Goal: Task Accomplishment & Management: Use online tool/utility

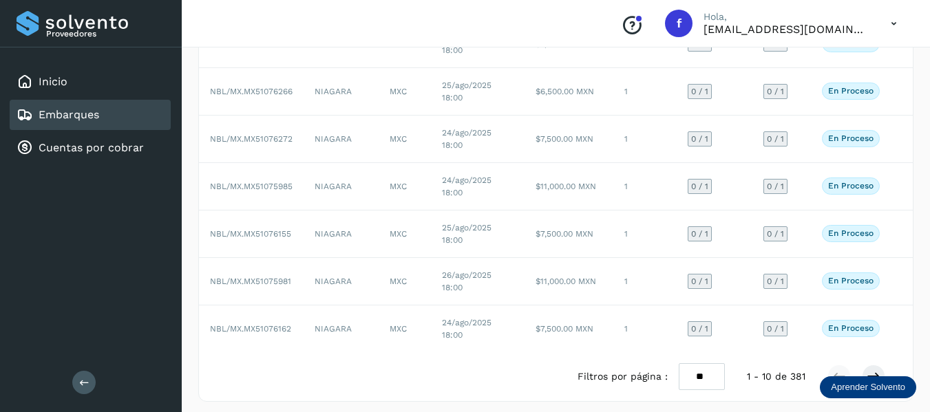
scroll to position [305, 0]
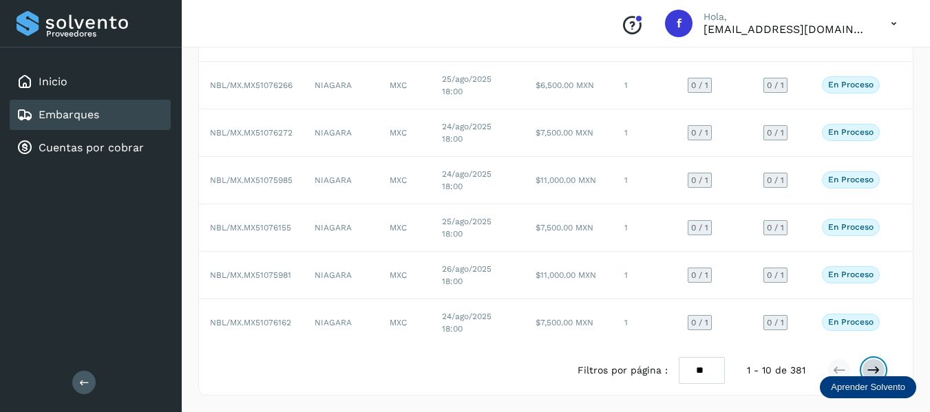
click at [874, 372] on icon at bounding box center [874, 371] width 14 height 14
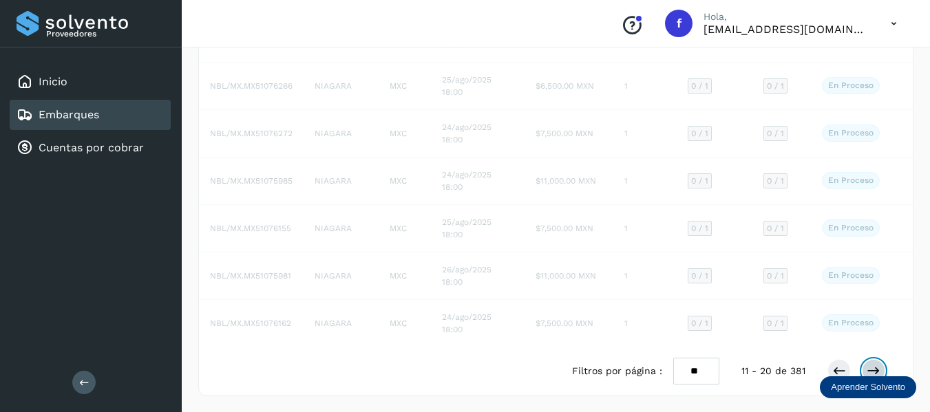
scroll to position [306, 0]
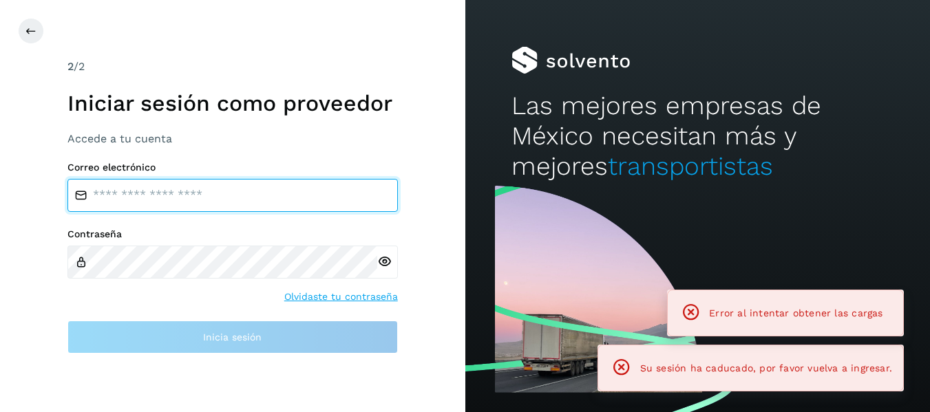
type input "**********"
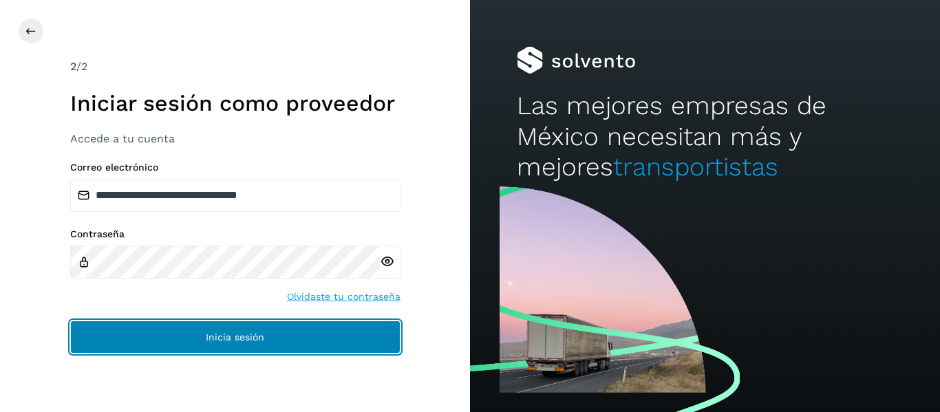
click at [205, 340] on button "Inicia sesión" at bounding box center [235, 337] width 330 height 33
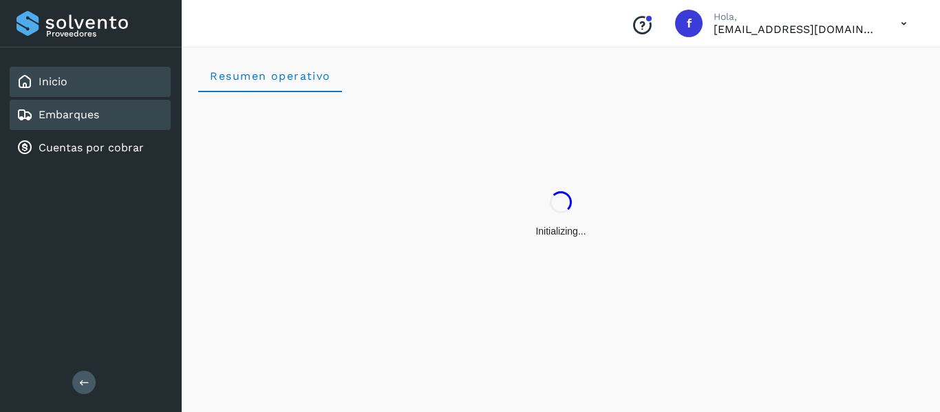
click at [79, 125] on div "Embarques" at bounding box center [90, 115] width 161 height 30
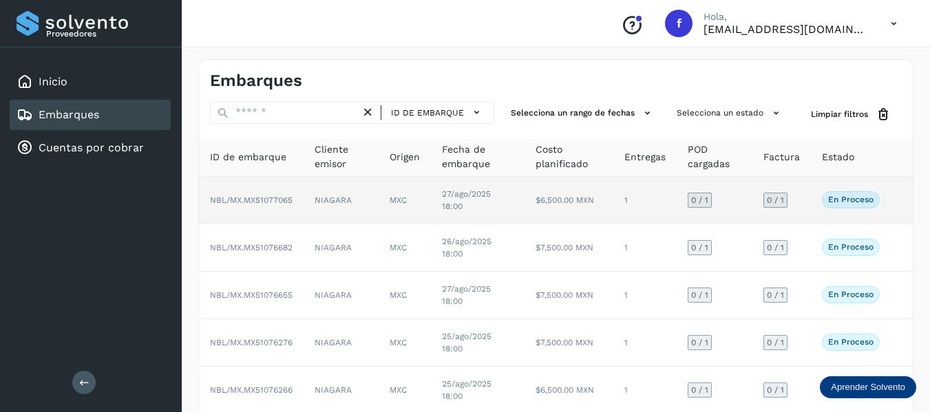
click at [807, 202] on td "0 / 1" at bounding box center [781, 201] width 59 height 48
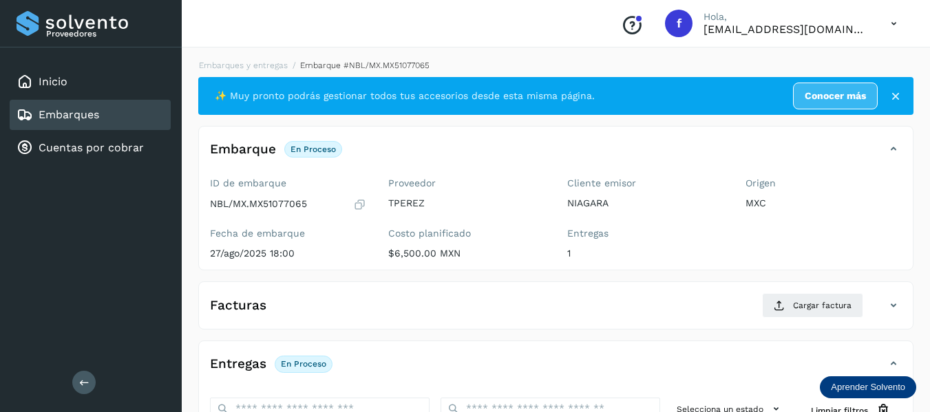
click at [358, 204] on icon at bounding box center [359, 205] width 13 height 14
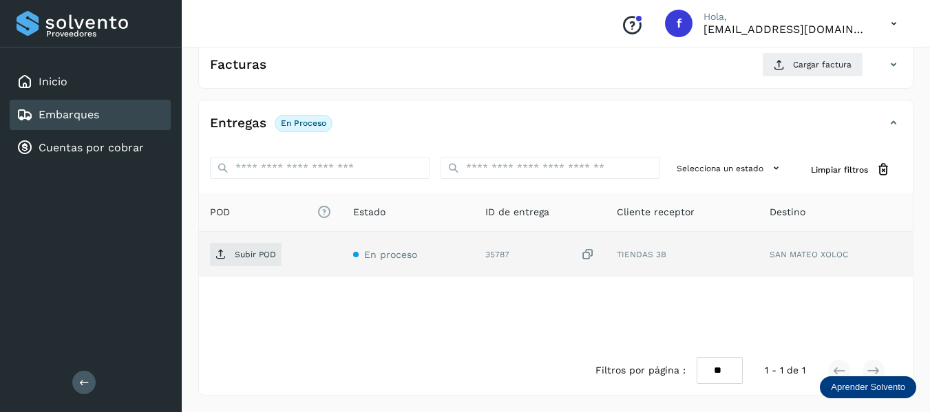
click at [587, 251] on icon at bounding box center [588, 255] width 14 height 14
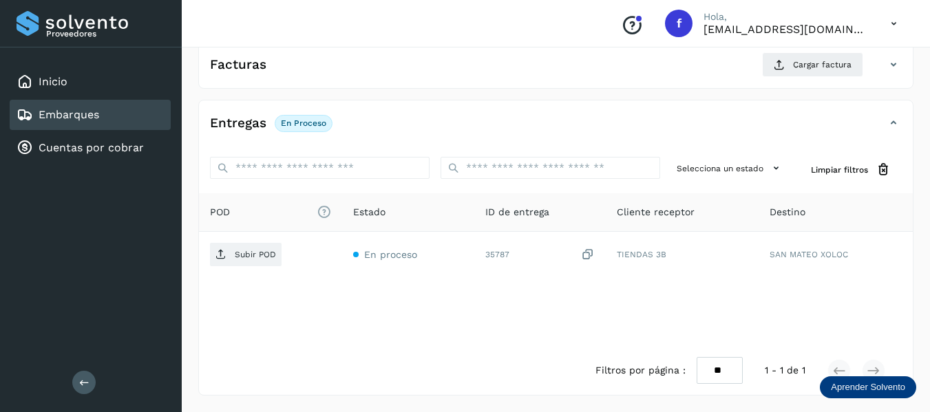
scroll to position [88, 0]
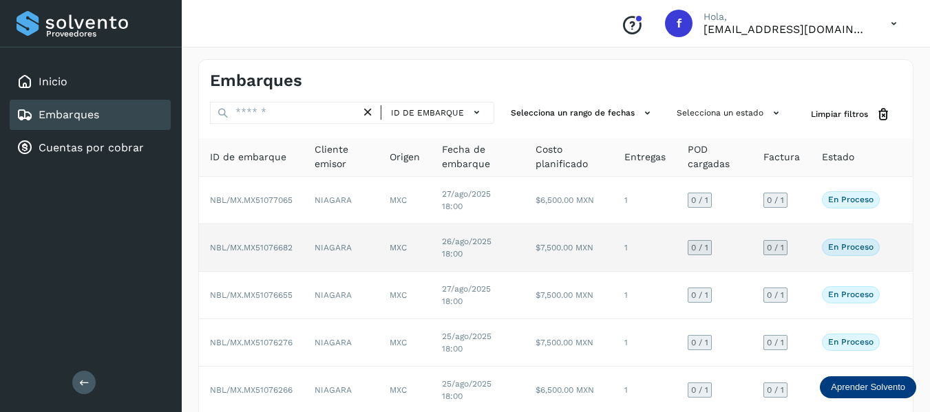
click at [808, 246] on td "0 / 1" at bounding box center [781, 248] width 59 height 48
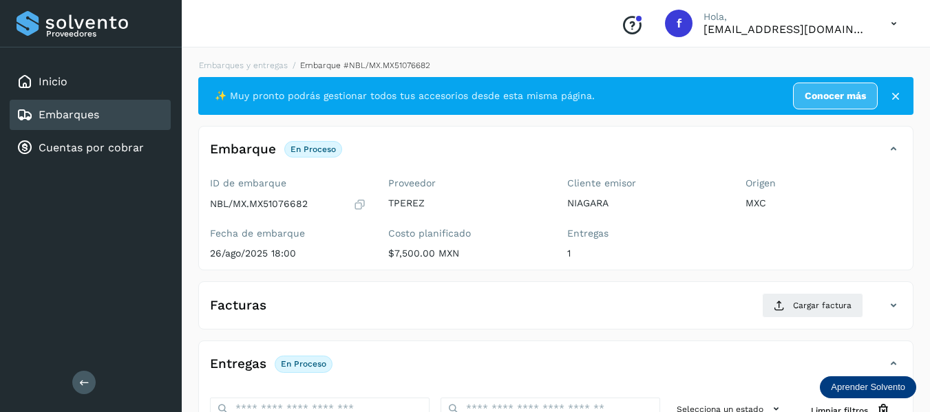
click at [367, 201] on div "ID de embarque NBL/MX.MX51076682 Fecha de embarque 26/ago/2025 18:00" at bounding box center [288, 221] width 178 height 98
click at [362, 202] on icon at bounding box center [359, 205] width 13 height 14
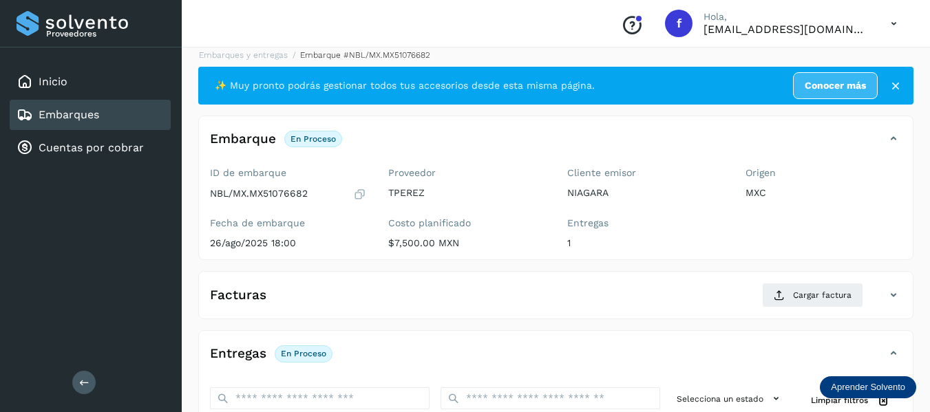
scroll to position [138, 0]
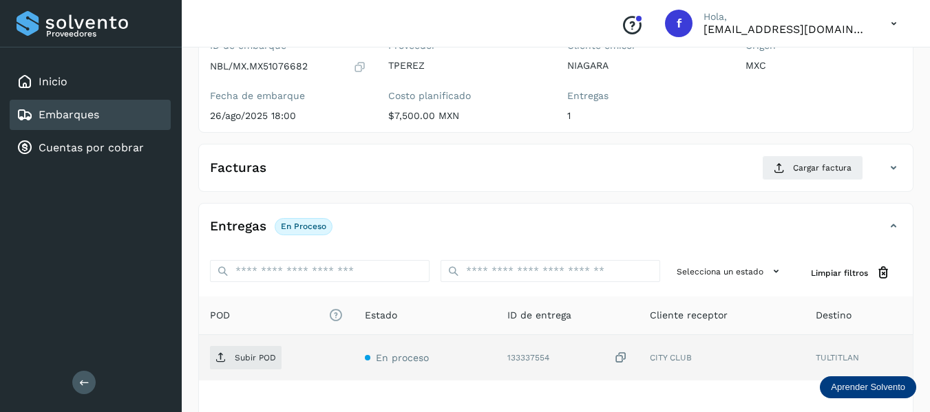
click at [619, 357] on icon at bounding box center [621, 358] width 14 height 14
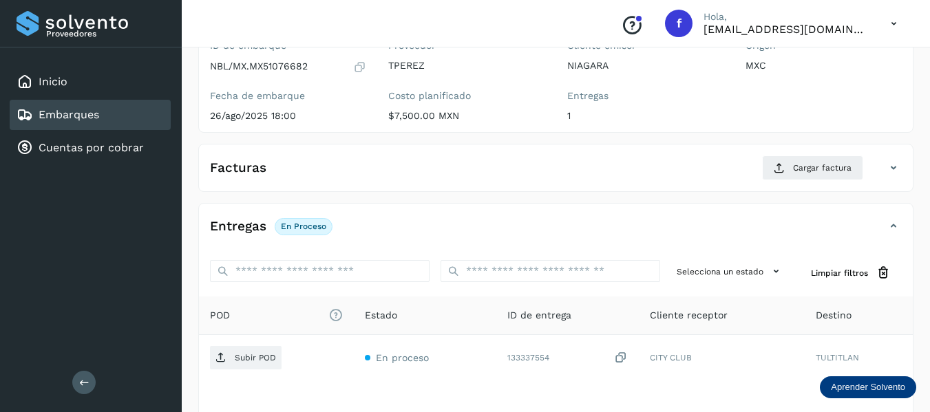
click at [593, 289] on div "Selecciona un estado Limpiar filtros" at bounding box center [556, 273] width 714 height 48
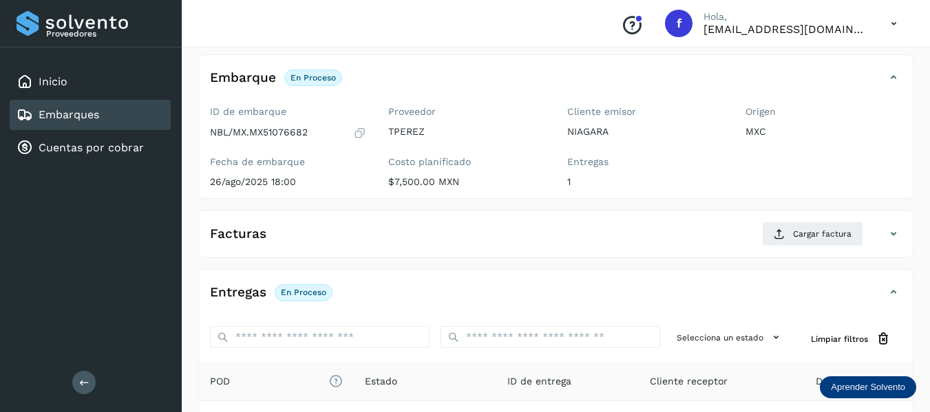
scroll to position [0, 0]
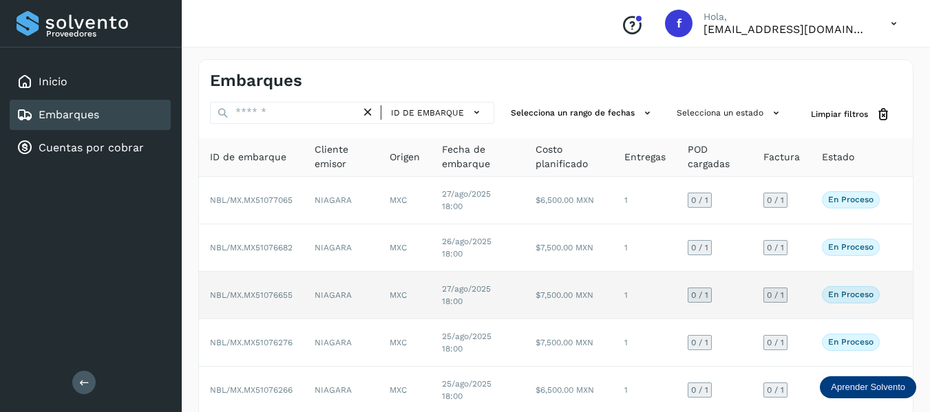
click at [805, 291] on td "0 / 1" at bounding box center [781, 296] width 59 height 48
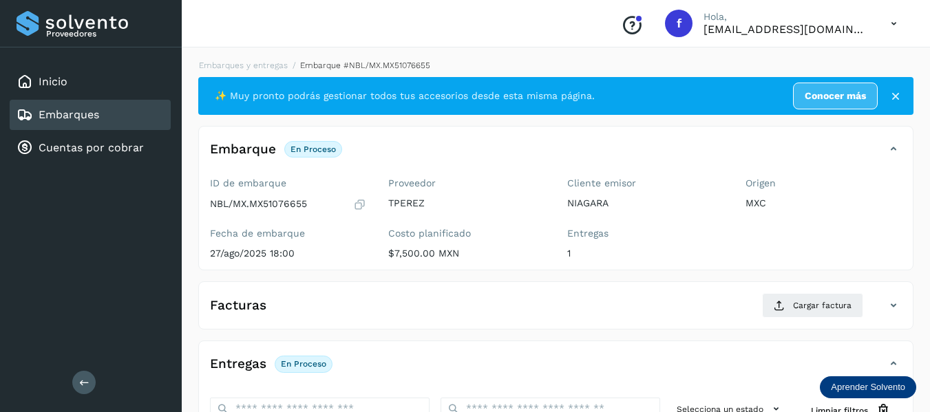
click at [361, 205] on icon at bounding box center [359, 205] width 13 height 14
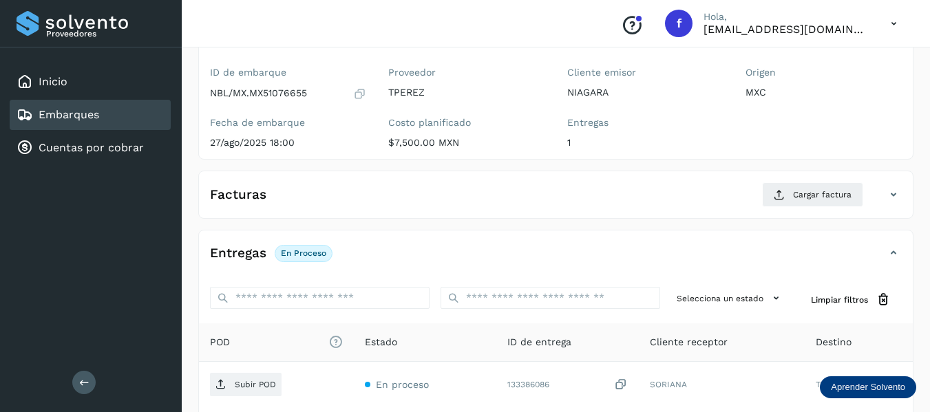
scroll to position [241, 0]
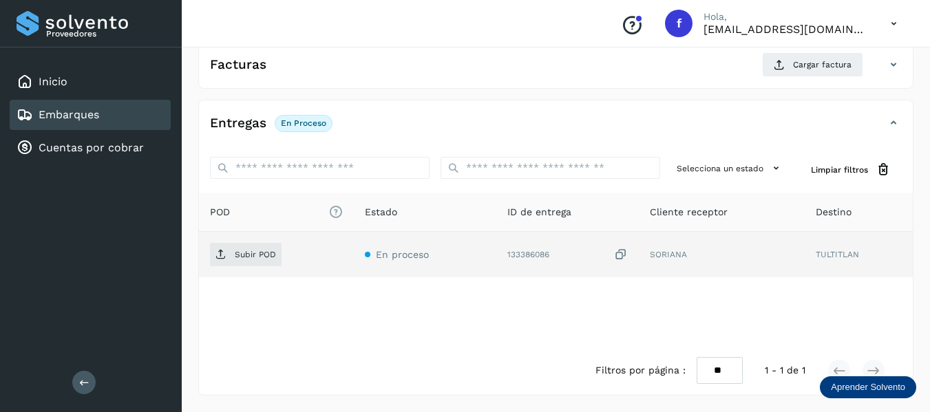
click at [627, 253] on icon at bounding box center [621, 255] width 14 height 14
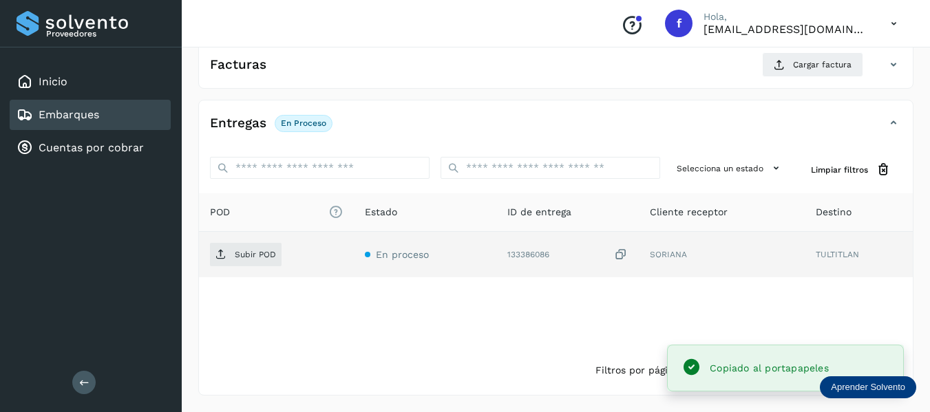
click at [621, 257] on icon at bounding box center [621, 255] width 14 height 14
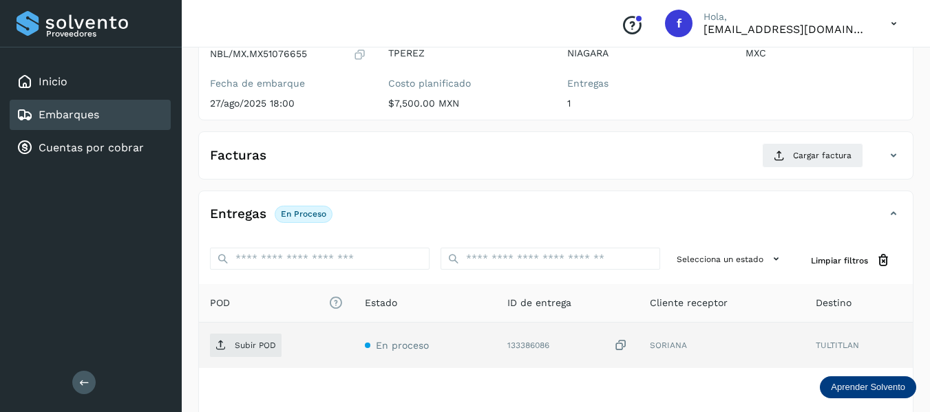
scroll to position [34, 0]
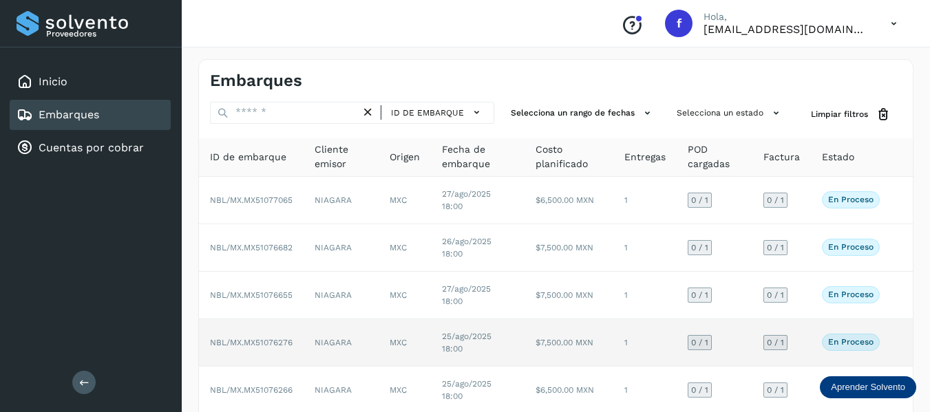
click at [799, 339] on td "0 / 1" at bounding box center [781, 343] width 59 height 48
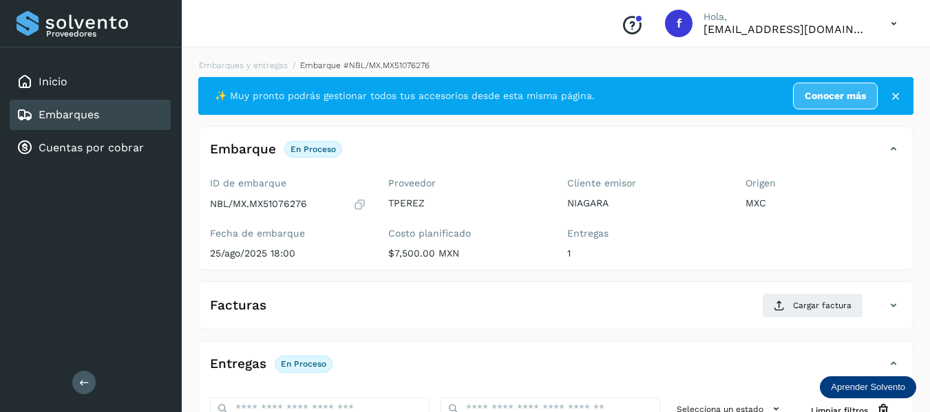
click at [361, 202] on icon at bounding box center [359, 205] width 13 height 14
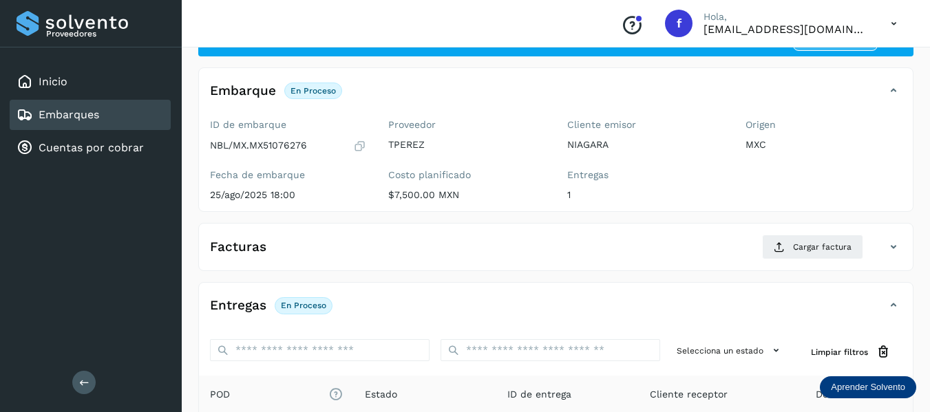
scroll to position [138, 0]
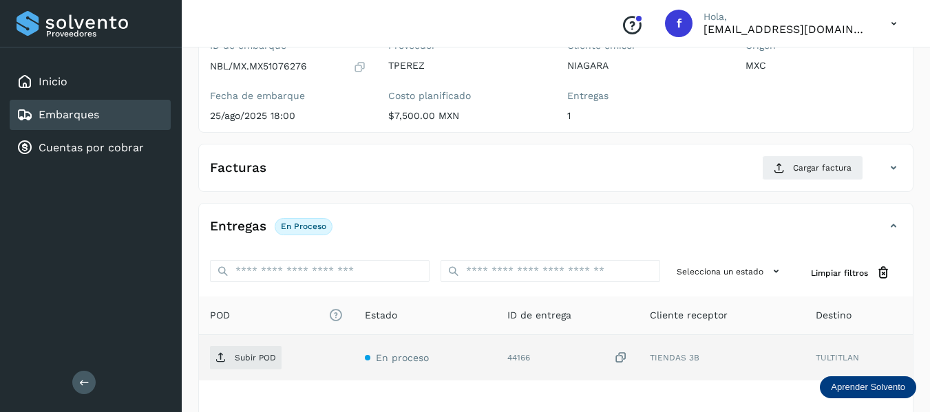
click at [619, 357] on icon at bounding box center [621, 358] width 14 height 14
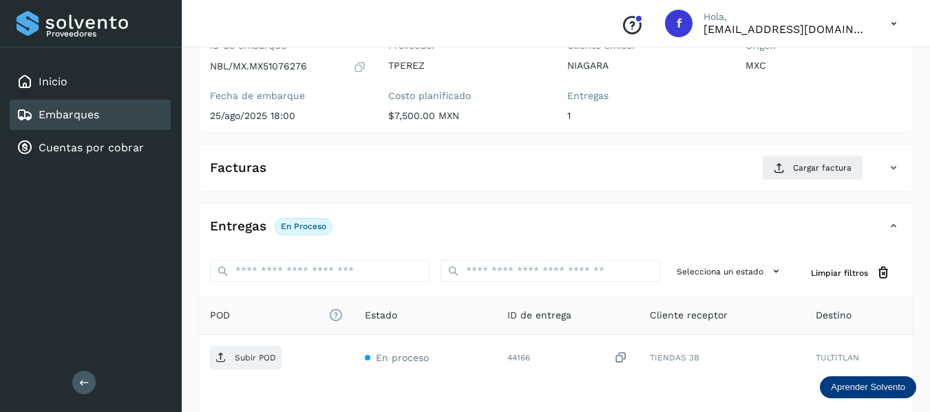
scroll to position [0, 0]
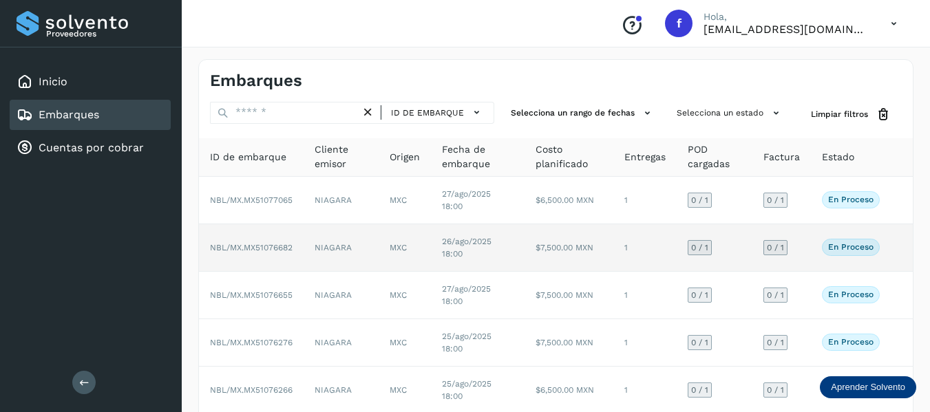
scroll to position [207, 0]
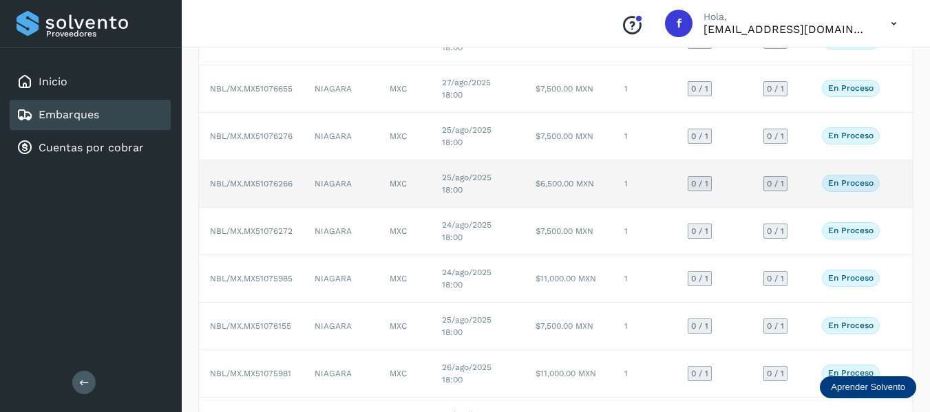
click at [810, 186] on td "0 / 1" at bounding box center [781, 184] width 59 height 48
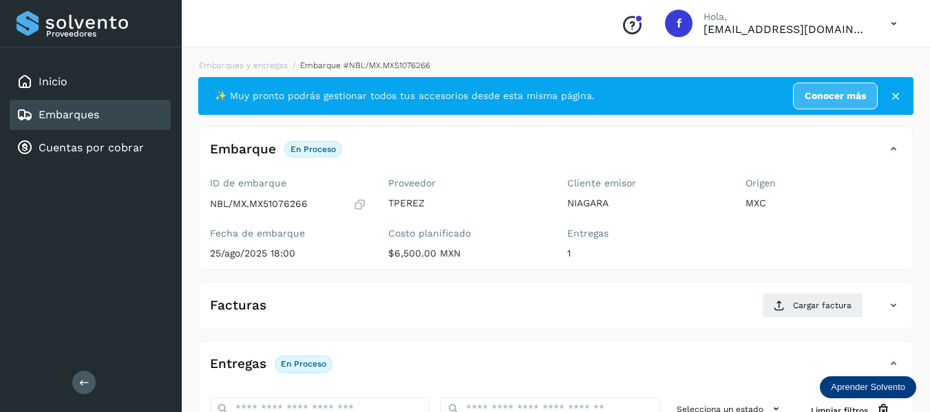
click at [359, 204] on icon at bounding box center [359, 205] width 13 height 14
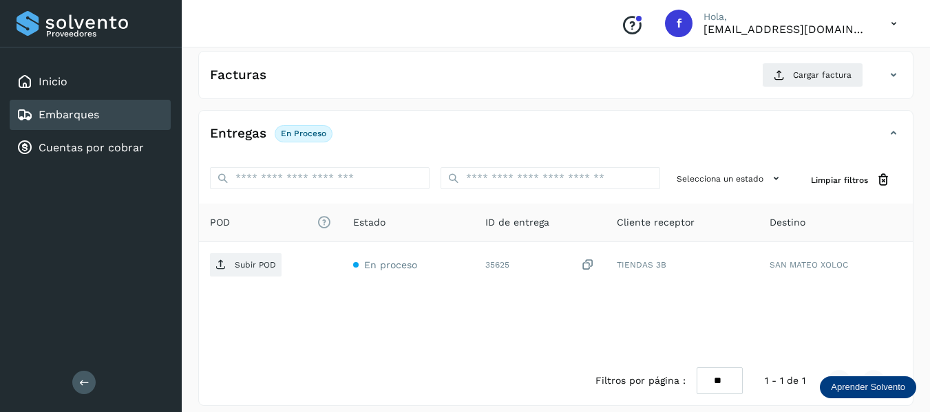
scroll to position [241, 0]
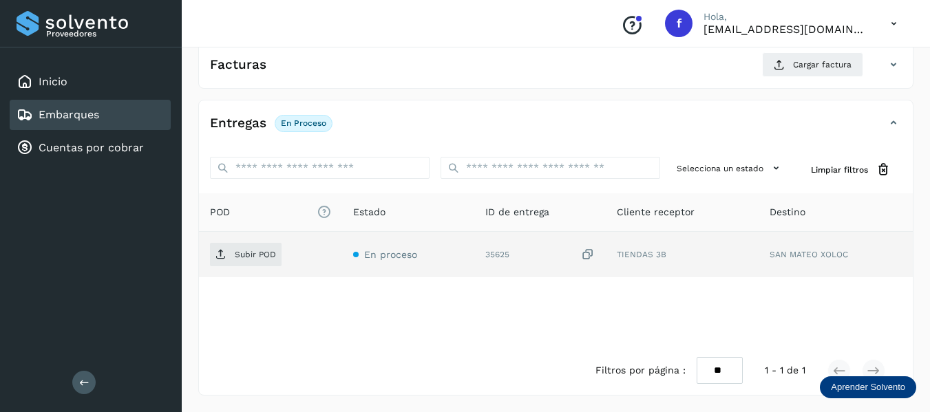
click at [589, 255] on icon at bounding box center [588, 255] width 14 height 14
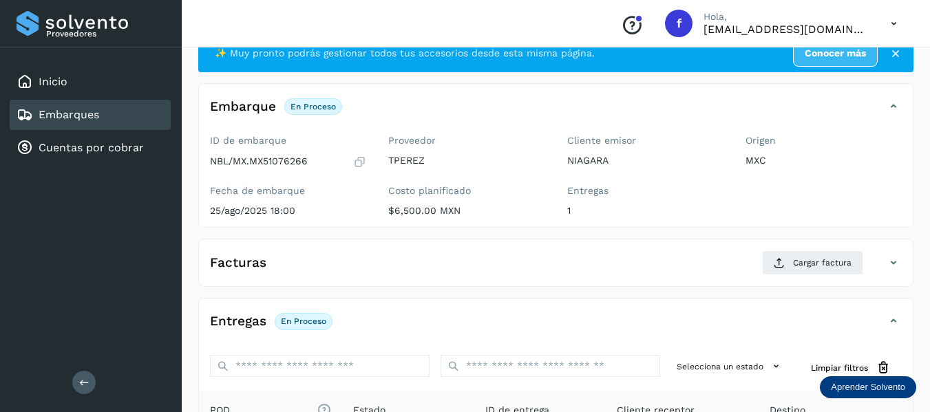
scroll to position [34, 0]
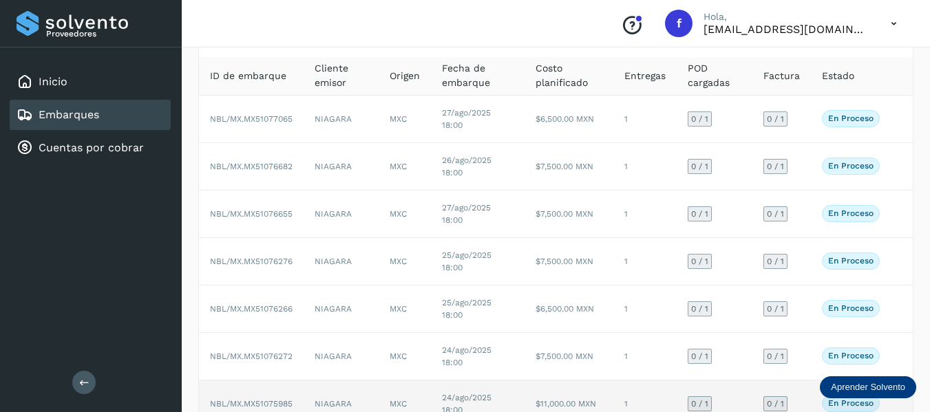
scroll to position [138, 0]
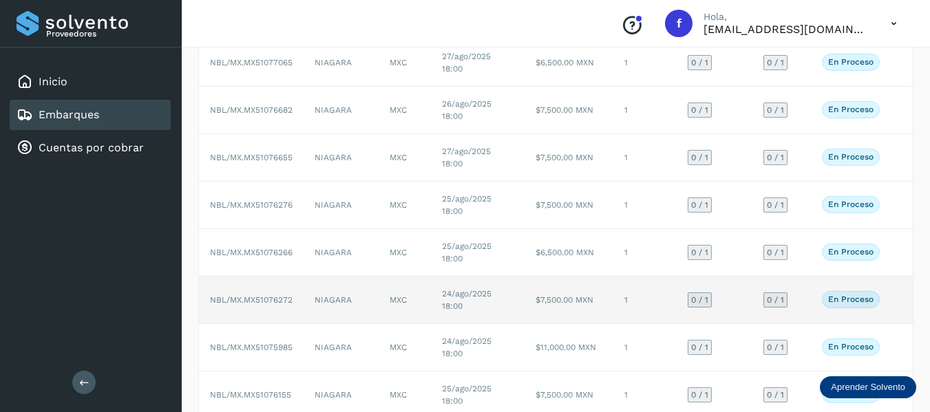
click at [803, 298] on td "0 / 1" at bounding box center [781, 301] width 59 height 48
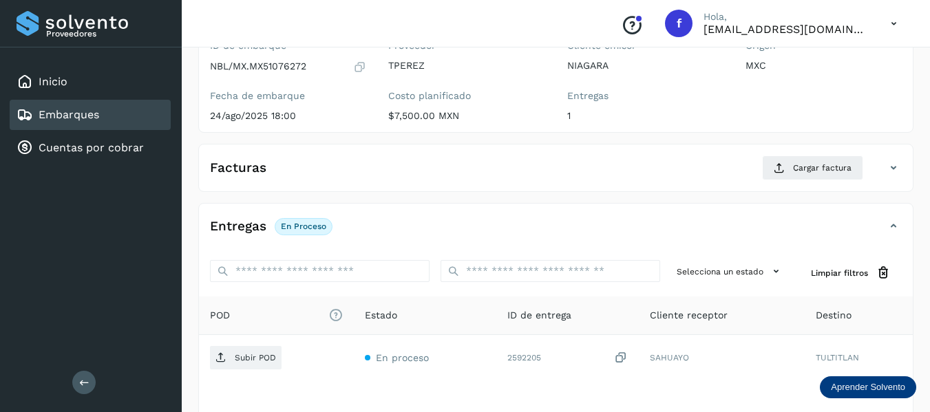
click at [361, 67] on icon at bounding box center [359, 67] width 13 height 14
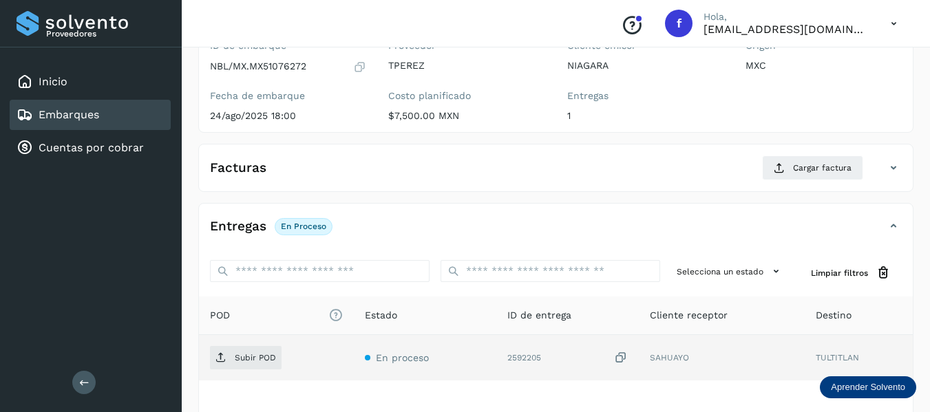
click at [627, 354] on icon at bounding box center [621, 358] width 14 height 14
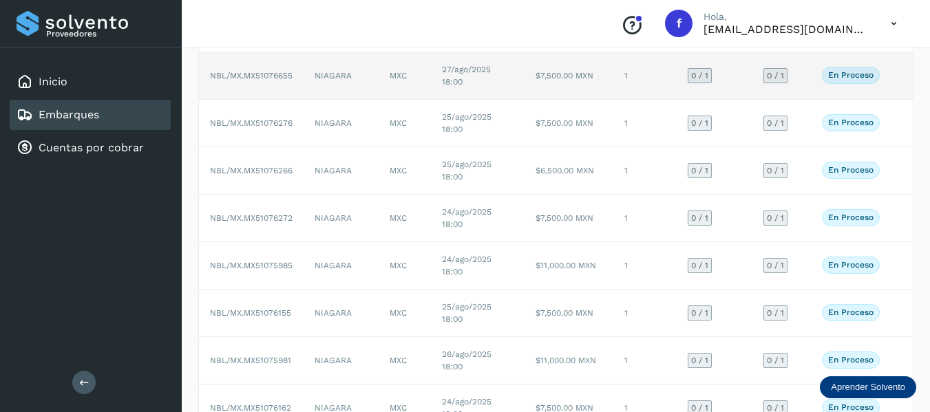
scroll to position [275, 0]
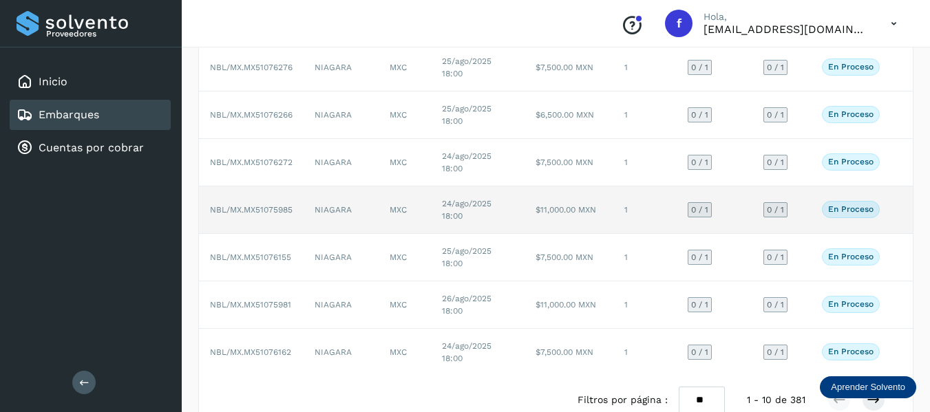
click at [798, 204] on td "0 / 1" at bounding box center [781, 211] width 59 height 48
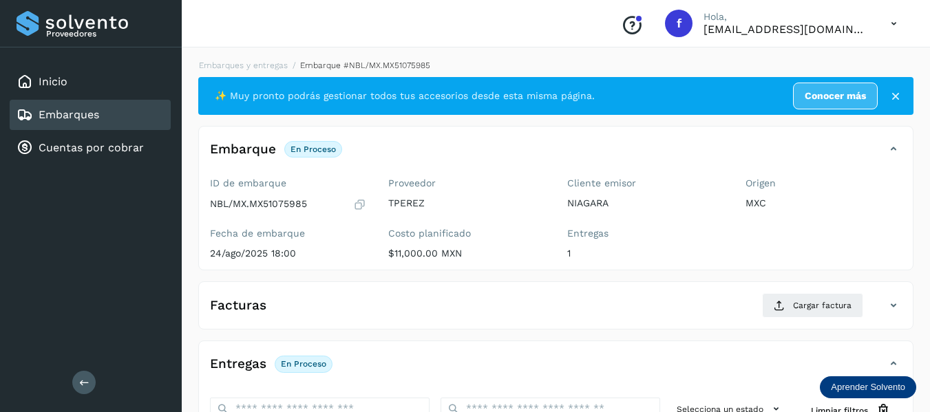
click at [363, 202] on icon at bounding box center [359, 205] width 13 height 14
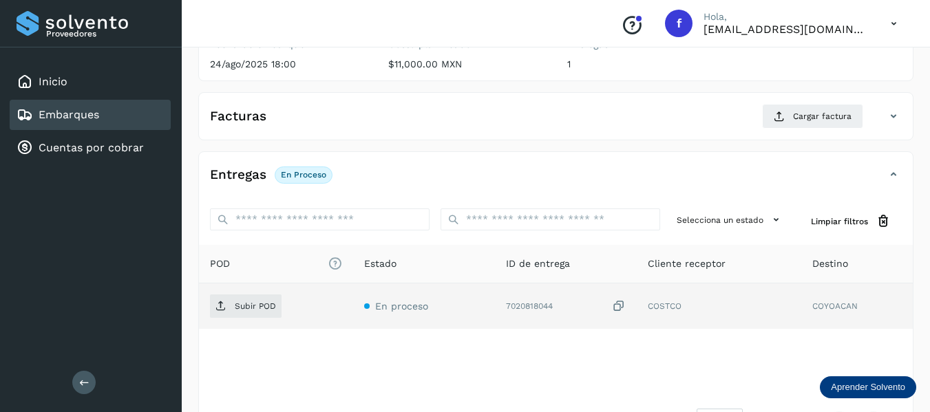
scroll to position [207, 0]
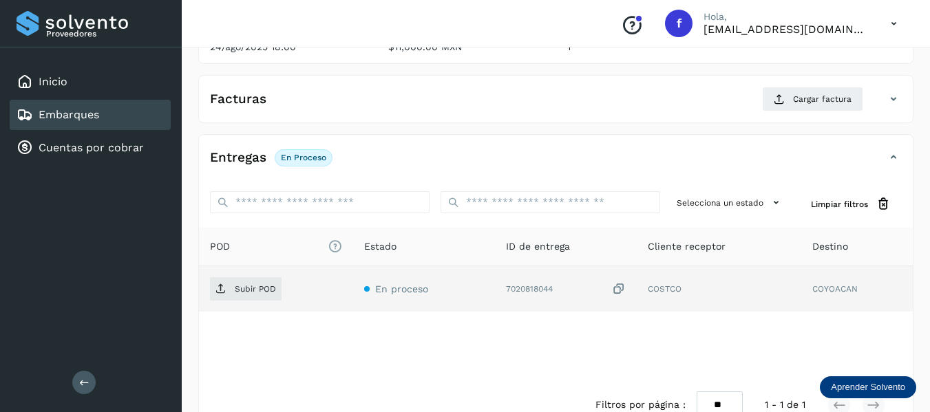
click at [617, 292] on icon at bounding box center [619, 289] width 14 height 14
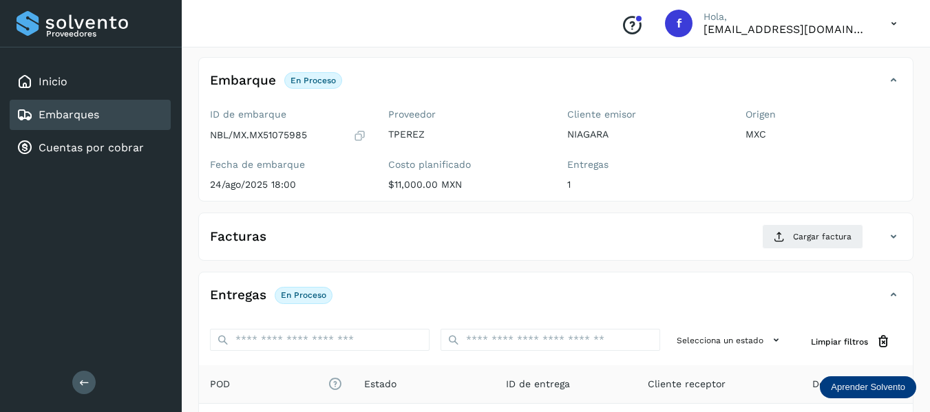
scroll to position [0, 0]
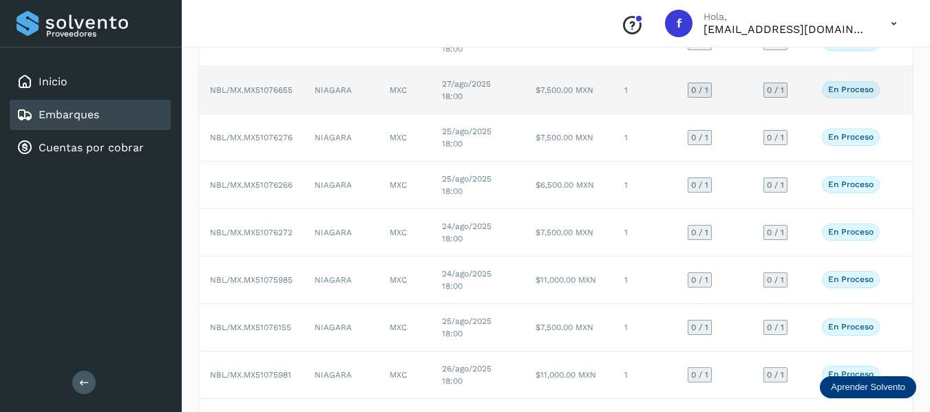
scroll to position [207, 0]
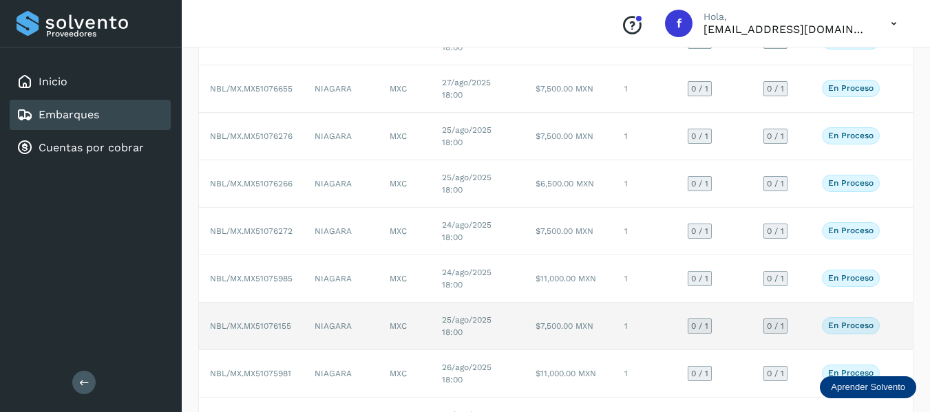
click at [797, 326] on td "0 / 1" at bounding box center [781, 327] width 59 height 48
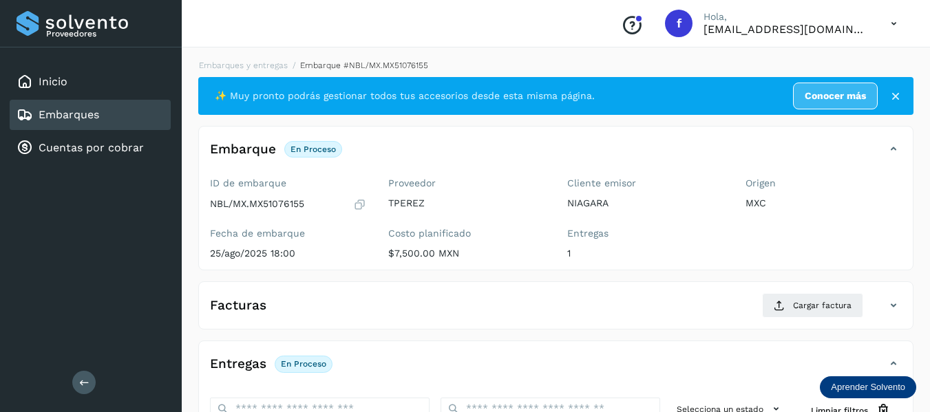
click at [361, 207] on icon at bounding box center [359, 205] width 13 height 14
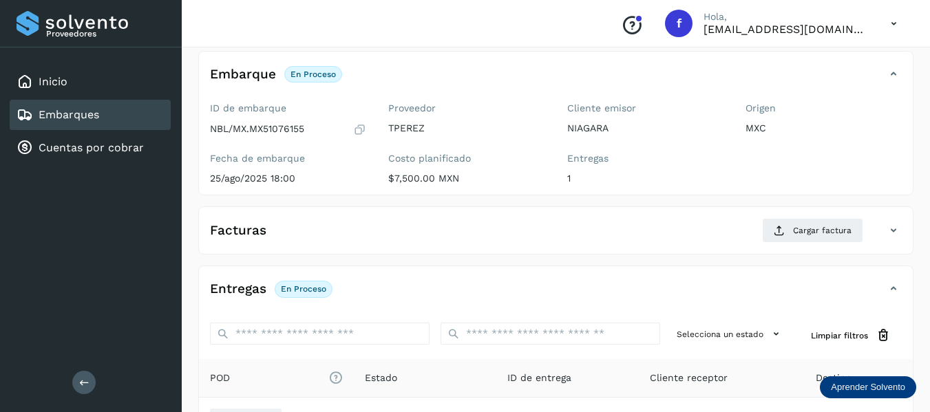
scroll to position [241, 0]
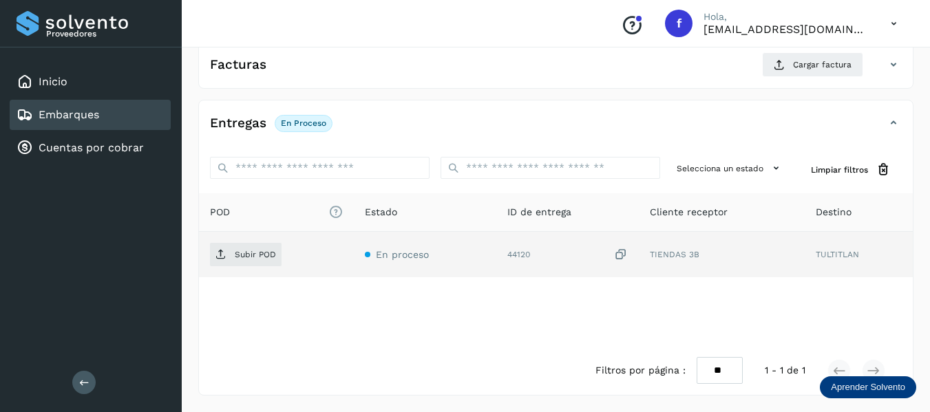
click at [623, 253] on icon at bounding box center [621, 255] width 14 height 14
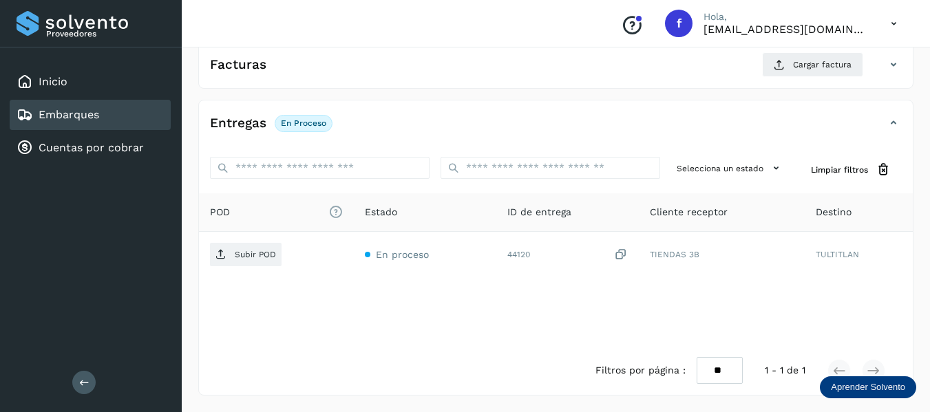
scroll to position [0, 0]
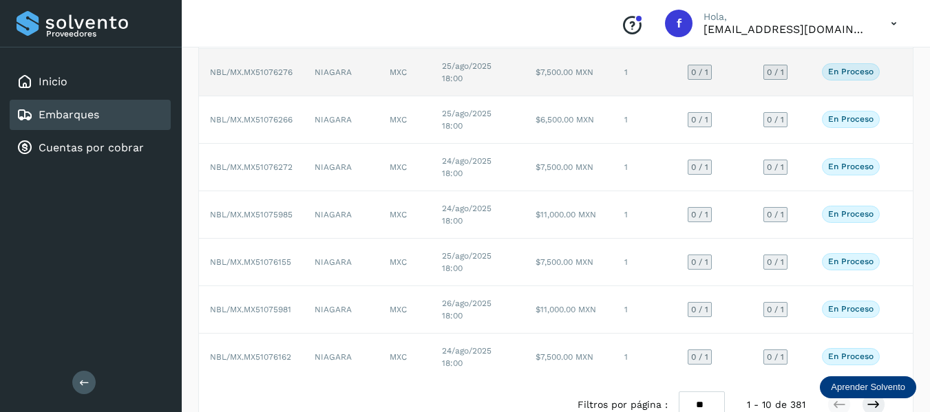
scroll to position [275, 0]
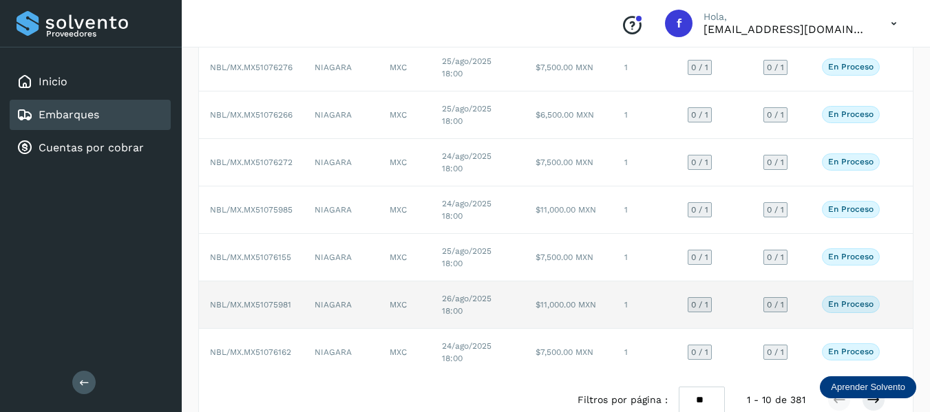
click at [801, 306] on td "0 / 1" at bounding box center [781, 306] width 59 height 48
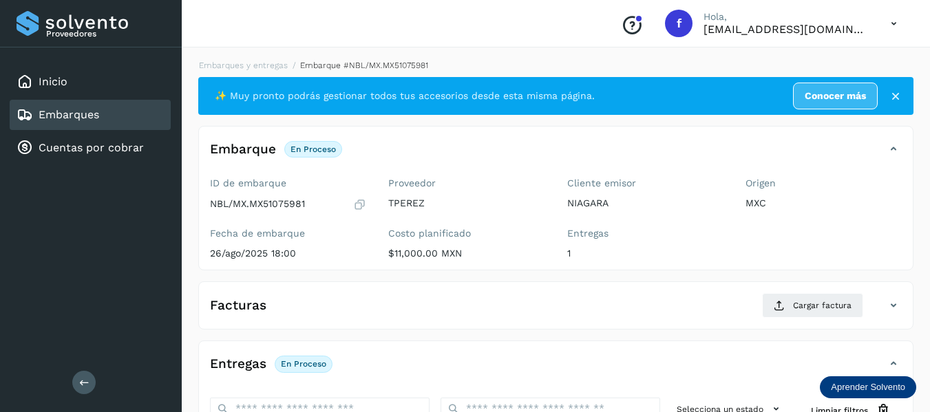
click at [361, 209] on icon at bounding box center [359, 205] width 13 height 14
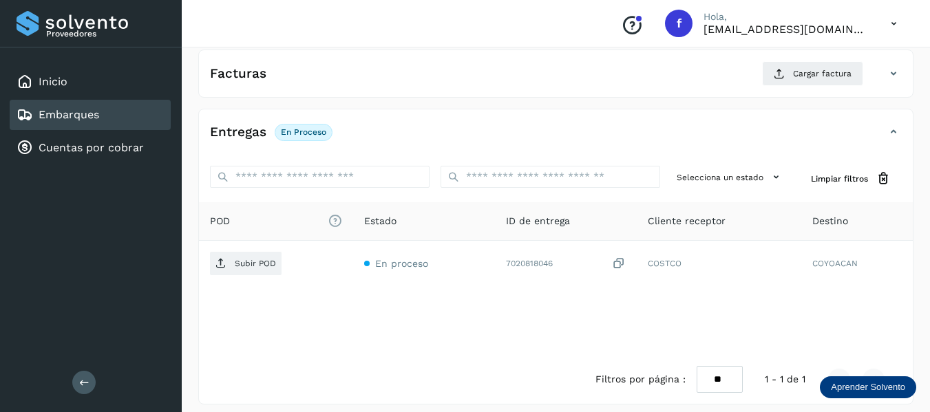
scroll to position [241, 0]
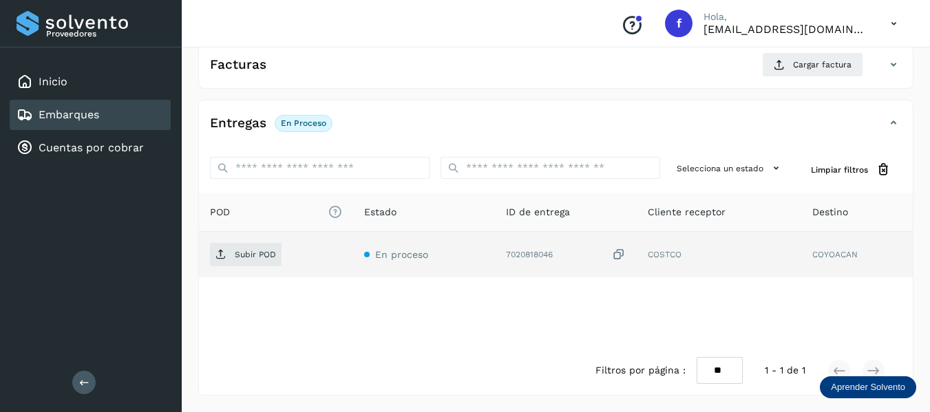
click at [615, 261] on icon at bounding box center [619, 255] width 14 height 14
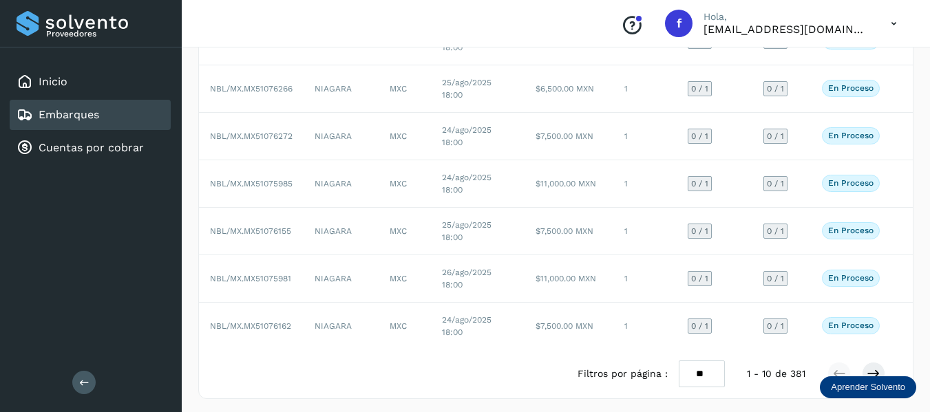
scroll to position [305, 0]
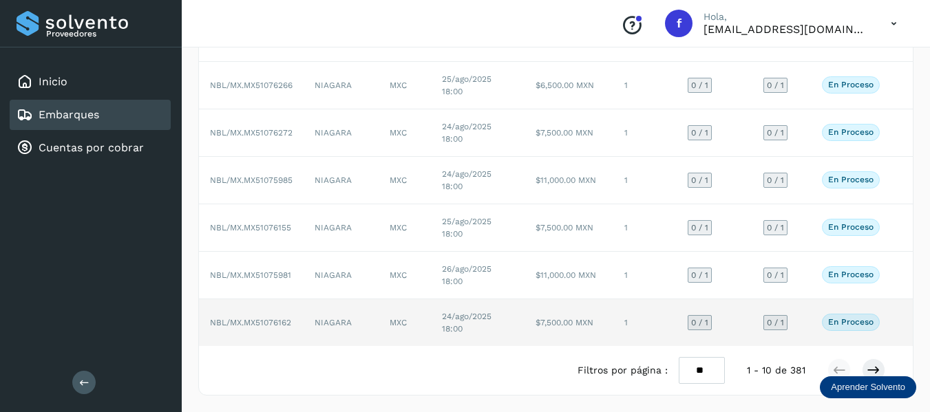
click at [809, 316] on td "0 / 1" at bounding box center [781, 322] width 59 height 47
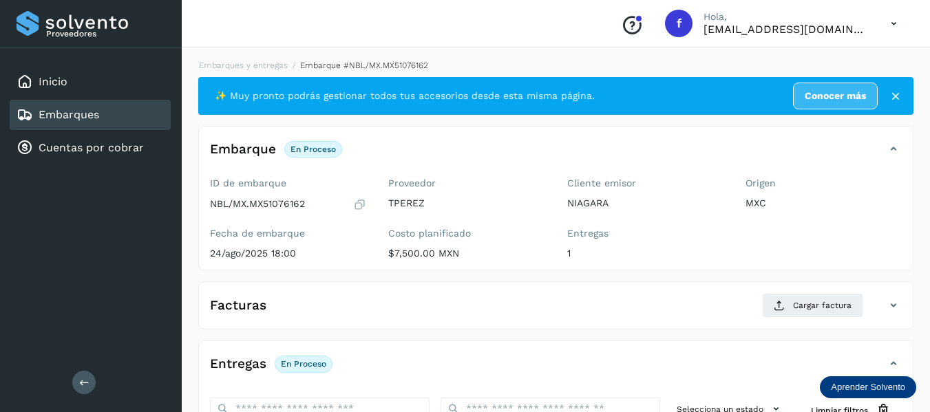
click at [359, 208] on icon at bounding box center [359, 205] width 13 height 14
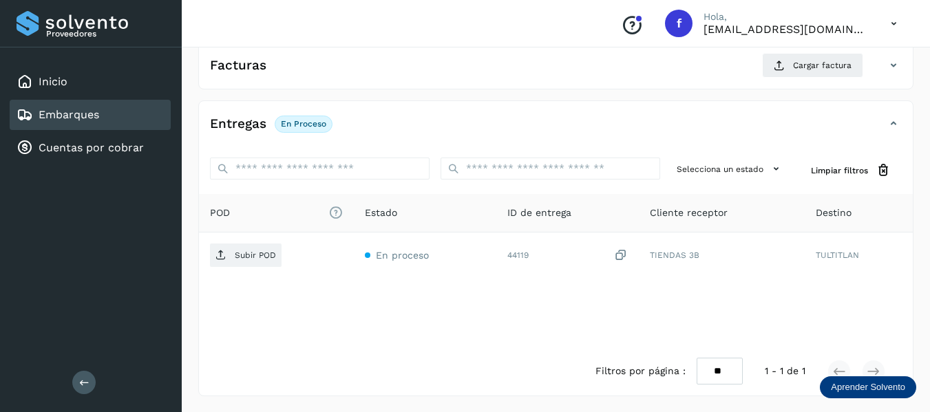
scroll to position [241, 0]
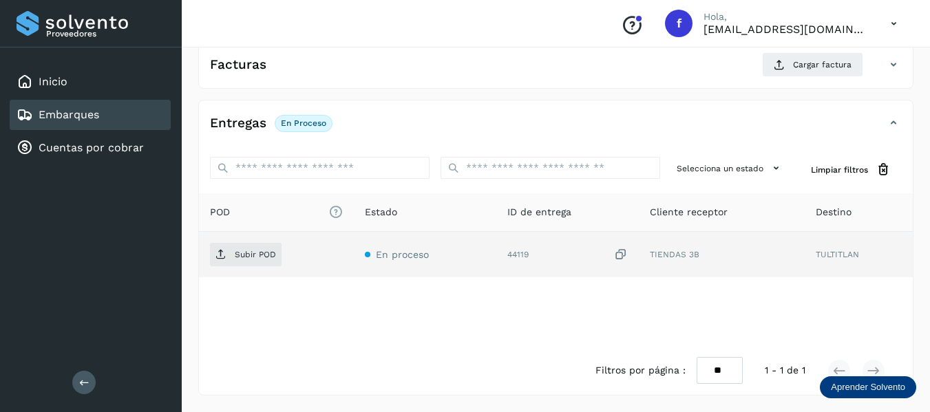
click at [615, 257] on icon at bounding box center [621, 255] width 14 height 14
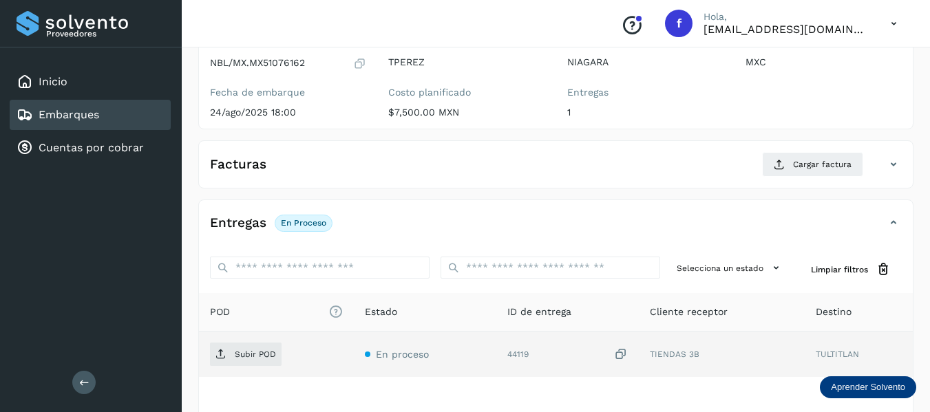
scroll to position [0, 0]
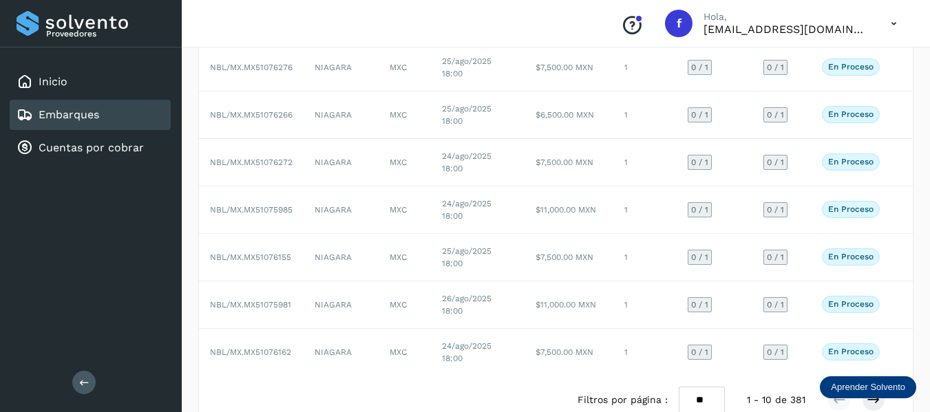
scroll to position [305, 0]
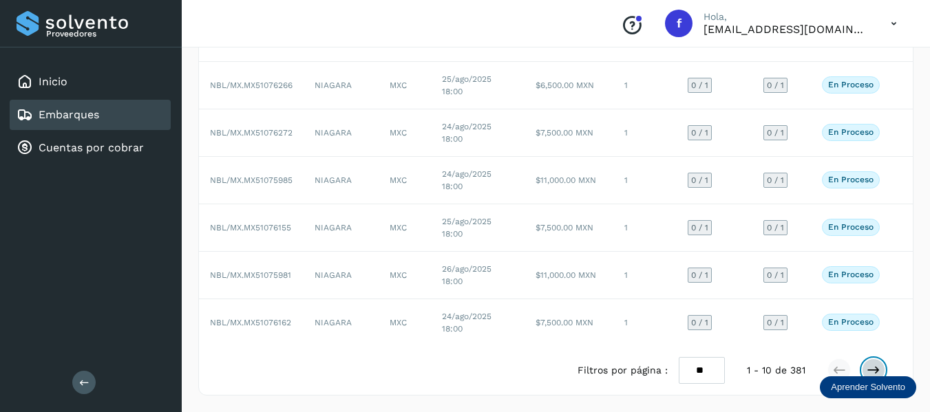
click at [871, 371] on icon at bounding box center [874, 371] width 14 height 14
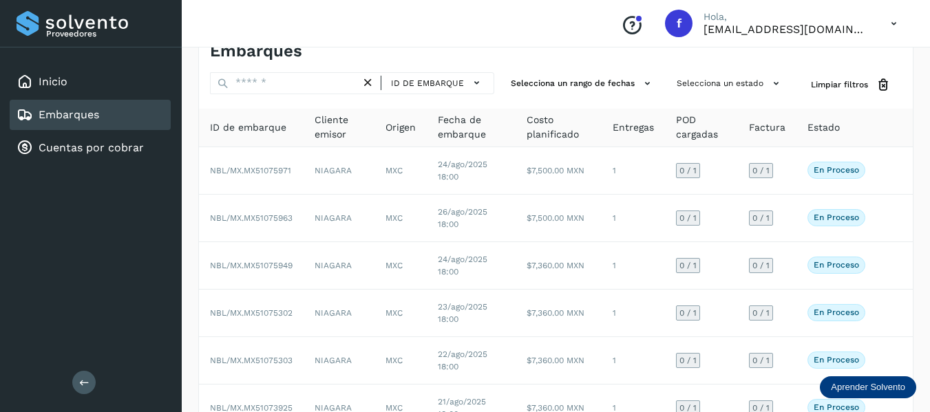
scroll to position [0, 0]
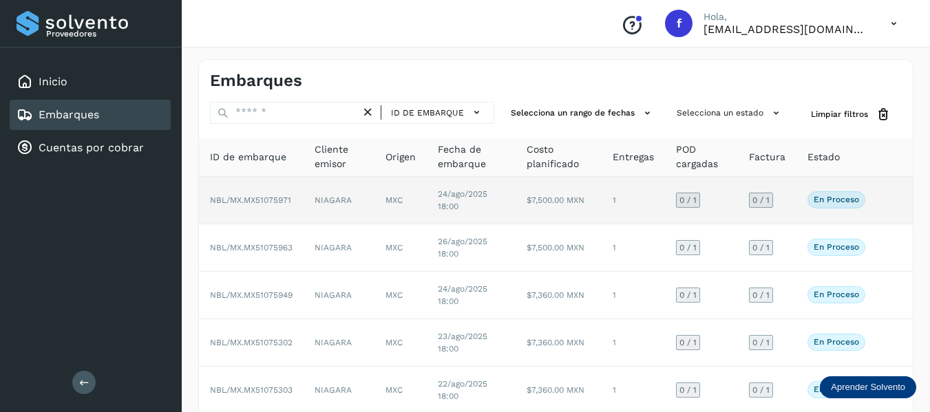
click at [789, 196] on td "0 / 1" at bounding box center [767, 201] width 59 height 48
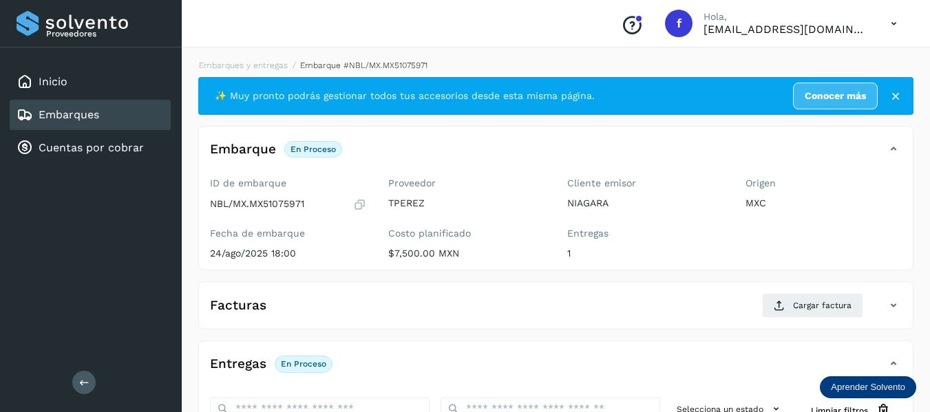
click at [360, 205] on icon at bounding box center [359, 205] width 13 height 14
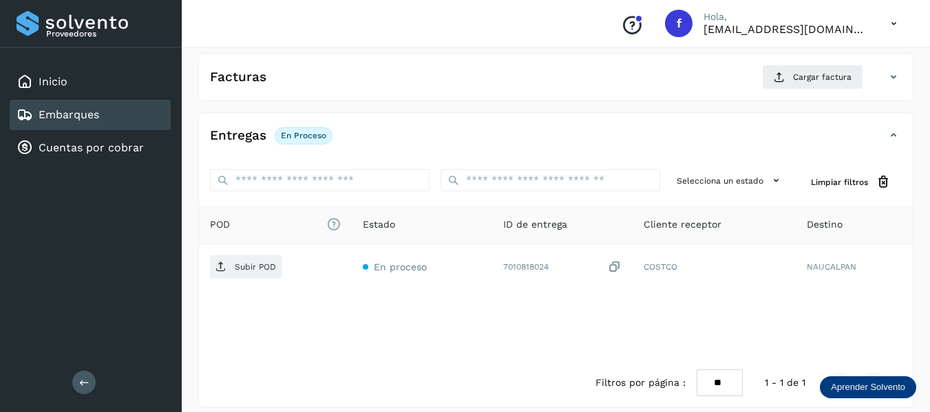
scroll to position [241, 0]
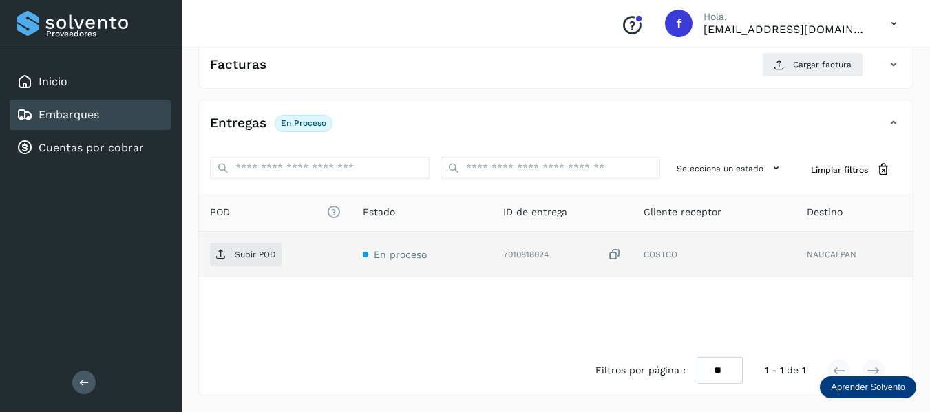
click at [611, 250] on icon at bounding box center [615, 255] width 14 height 14
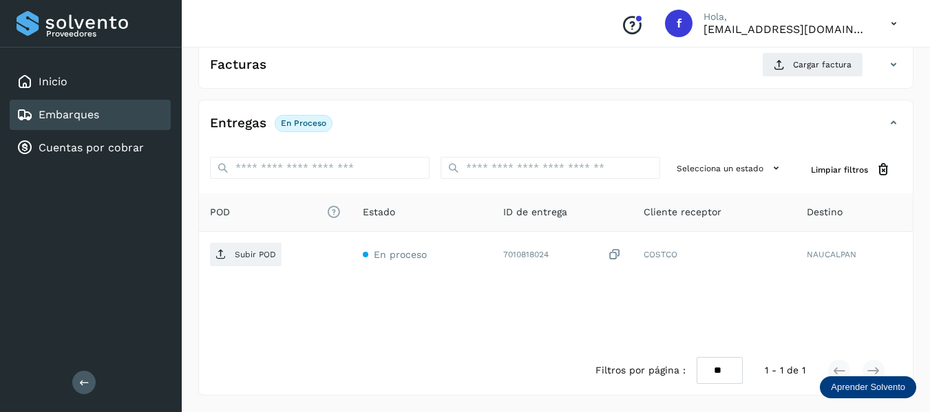
scroll to position [0, 0]
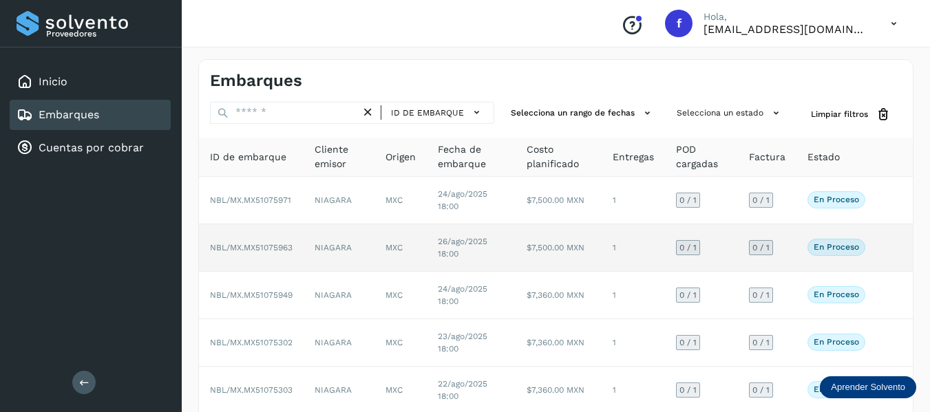
click at [792, 238] on td "0 / 1" at bounding box center [767, 248] width 59 height 48
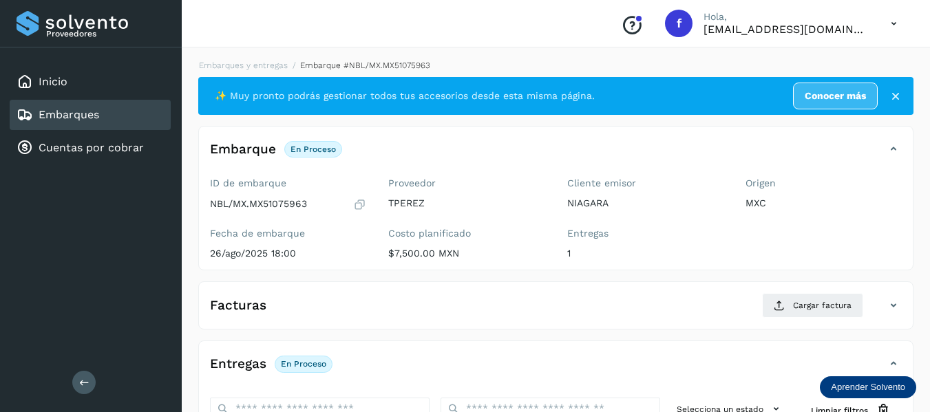
click at [359, 202] on icon at bounding box center [359, 205] width 13 height 14
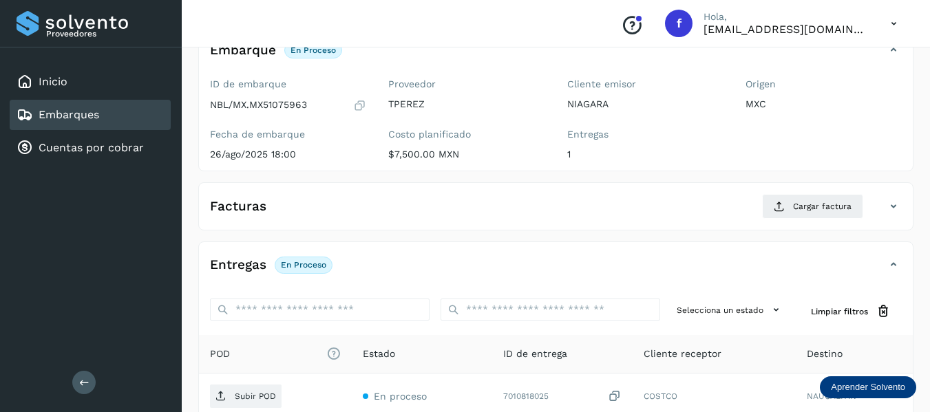
scroll to position [207, 0]
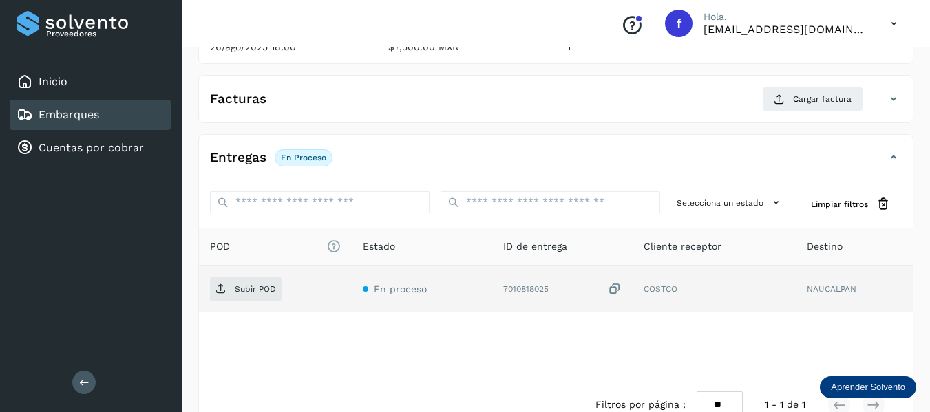
click at [615, 288] on icon at bounding box center [615, 289] width 14 height 14
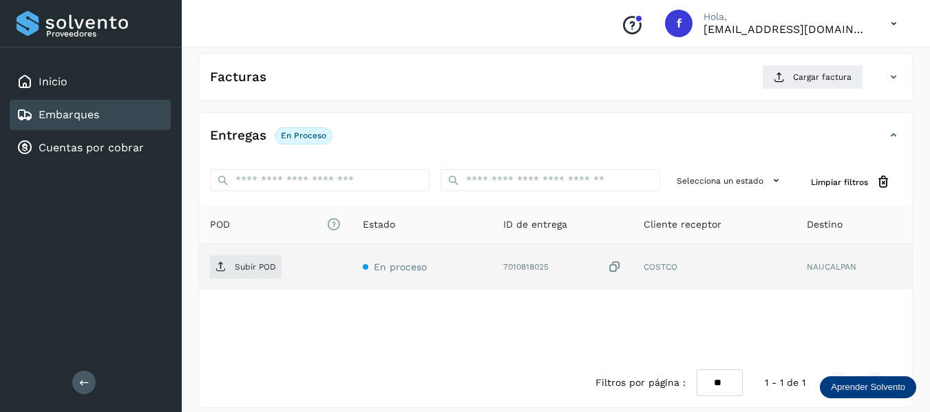
scroll to position [0, 0]
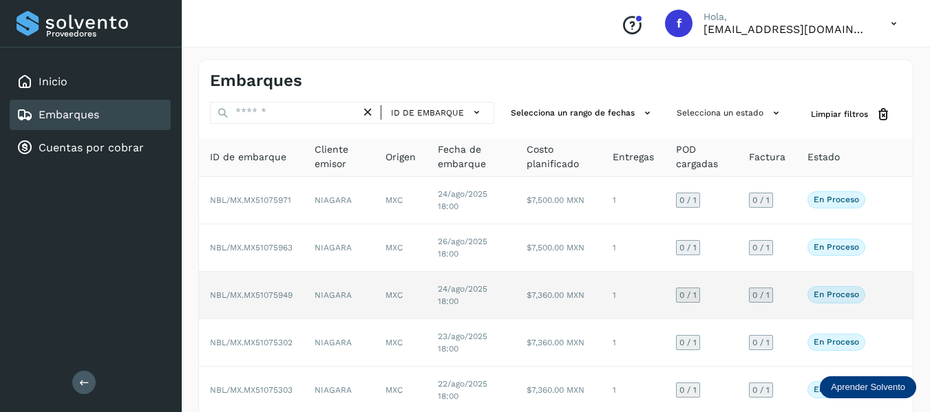
click at [794, 298] on td "0 / 1" at bounding box center [767, 296] width 59 height 48
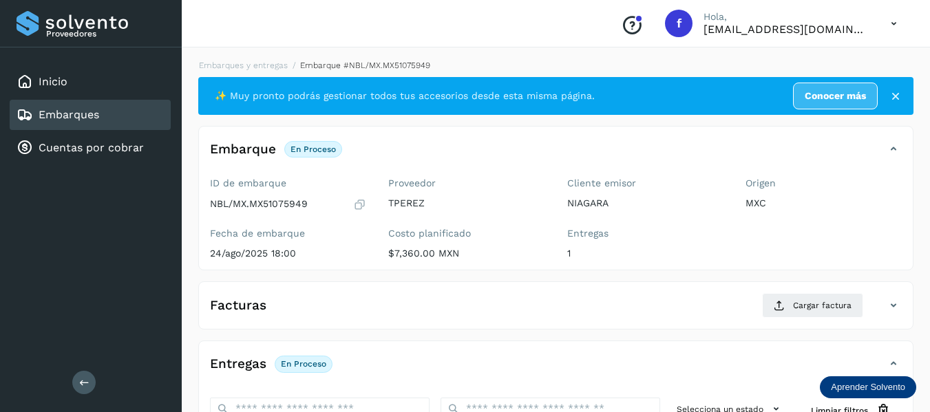
click at [361, 201] on icon at bounding box center [359, 205] width 13 height 14
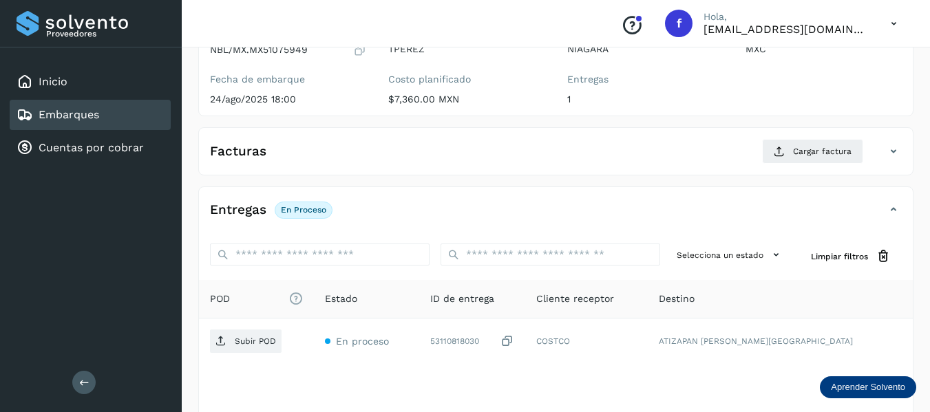
scroll to position [207, 0]
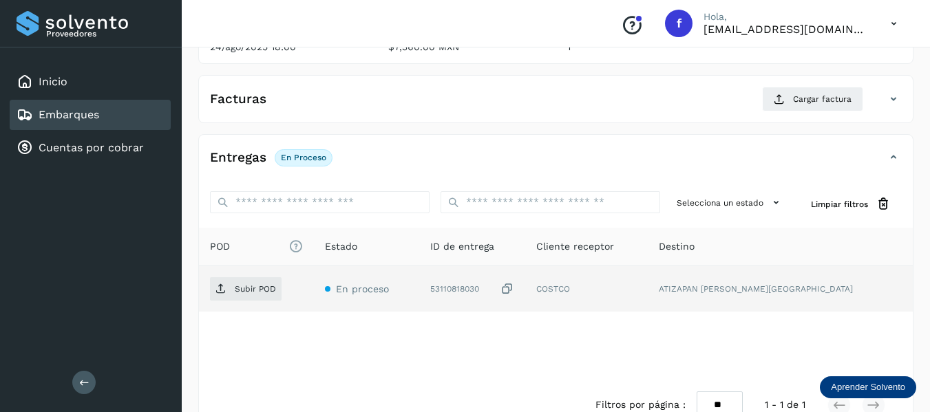
click at [525, 288] on td "53110818030" at bounding box center [471, 288] width 105 height 45
click at [514, 293] on icon at bounding box center [508, 289] width 14 height 14
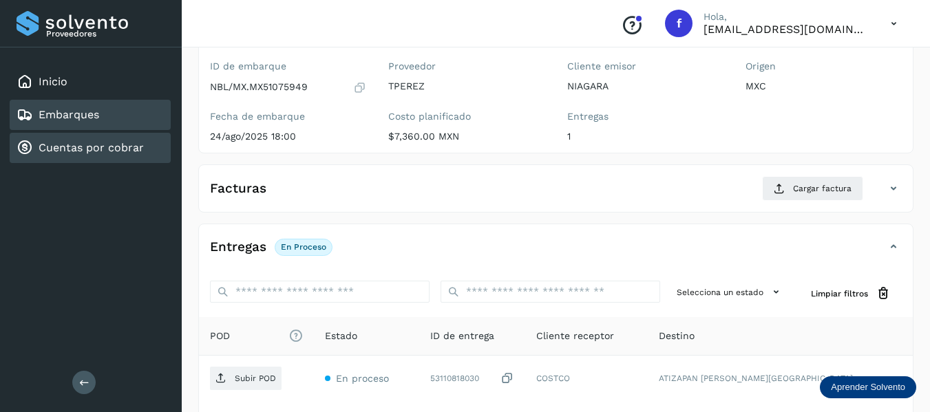
scroll to position [0, 0]
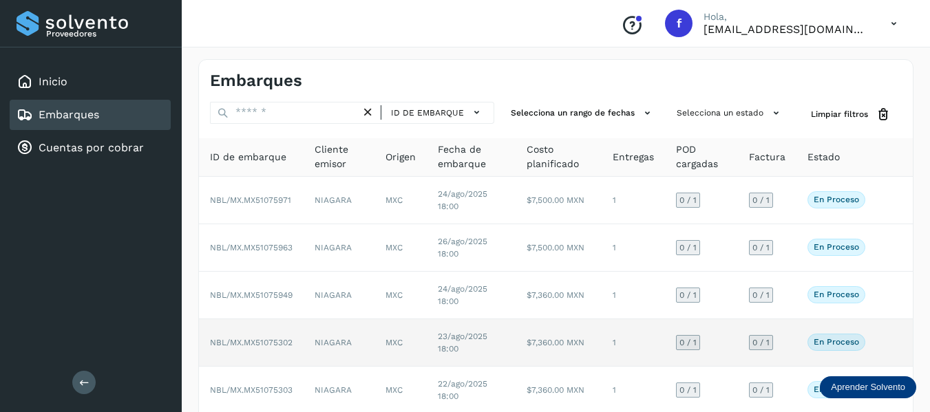
click at [797, 339] on td "En proceso Verifica el estado de la factura o entregas asociadas a este embarque" at bounding box center [837, 343] width 80 height 48
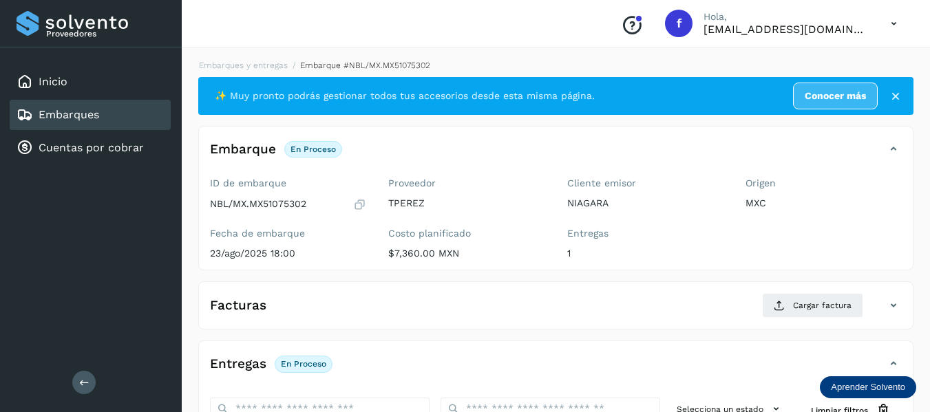
click at [360, 207] on icon at bounding box center [359, 205] width 13 height 14
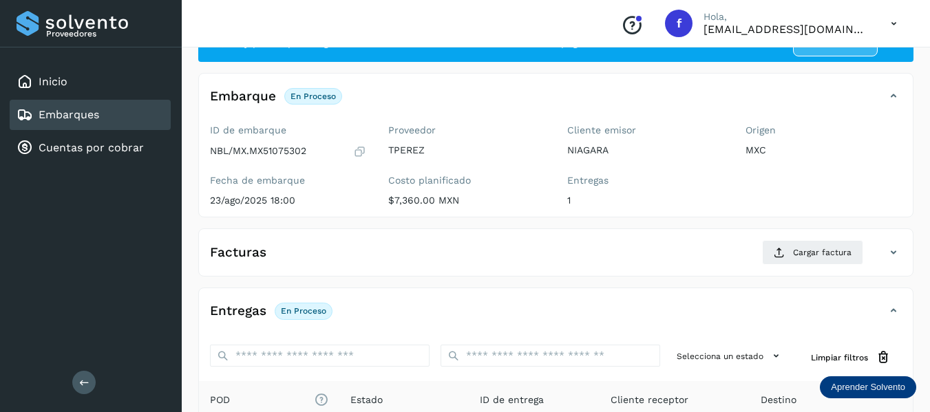
scroll to position [138, 0]
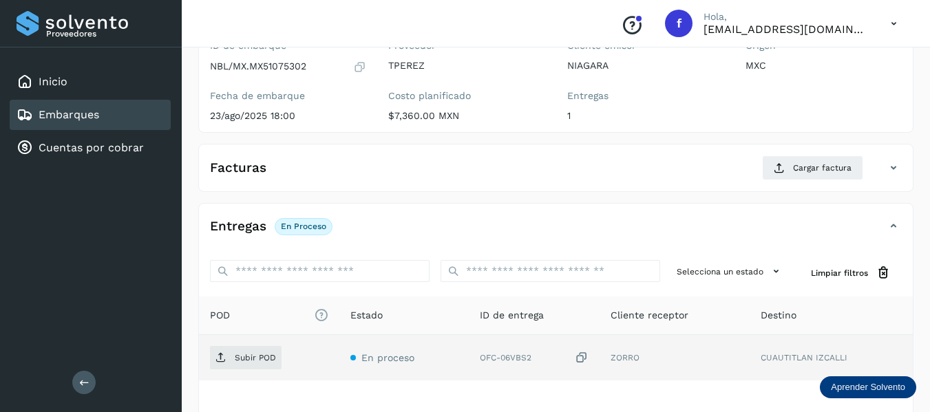
click at [585, 365] on icon at bounding box center [582, 358] width 14 height 14
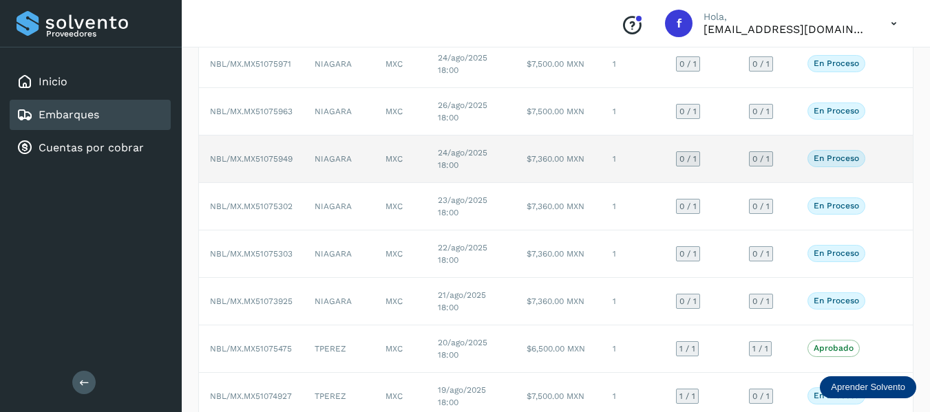
scroll to position [138, 0]
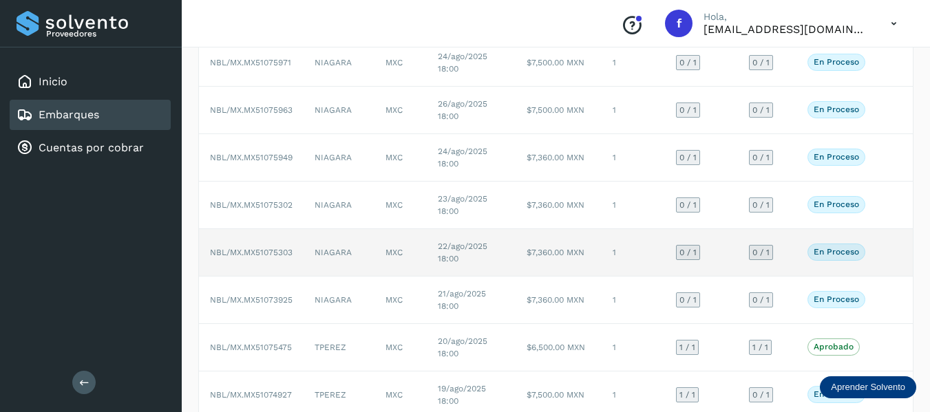
click at [795, 259] on td "0 / 1" at bounding box center [767, 253] width 59 height 48
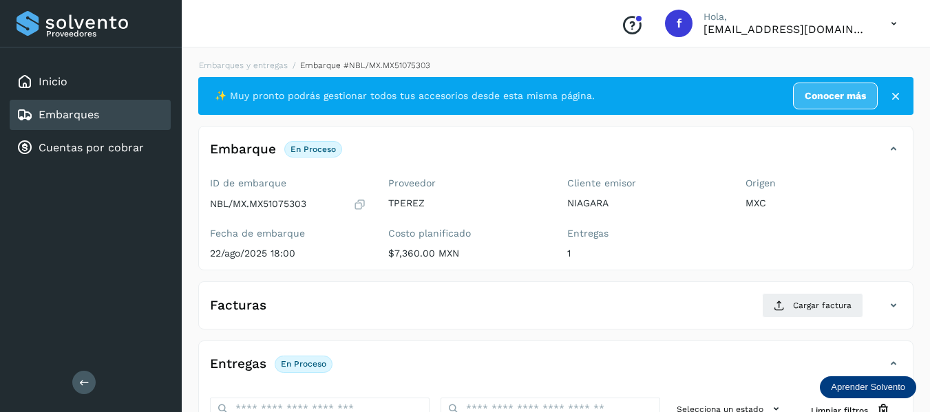
click at [363, 208] on icon at bounding box center [359, 205] width 13 height 14
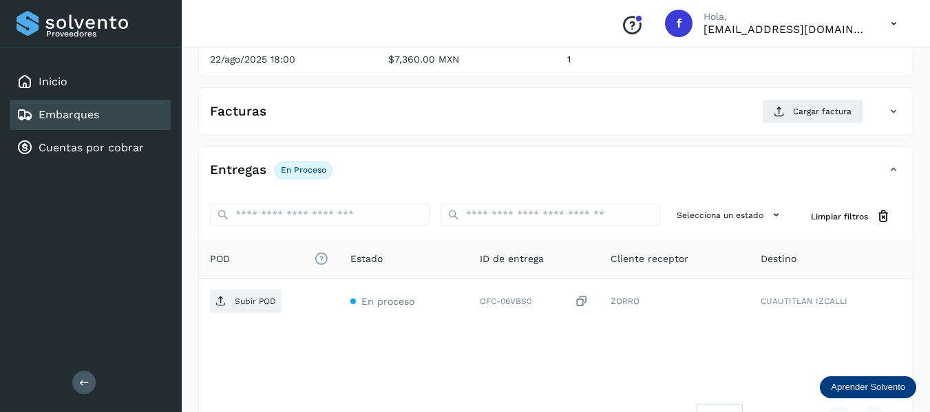
scroll to position [241, 0]
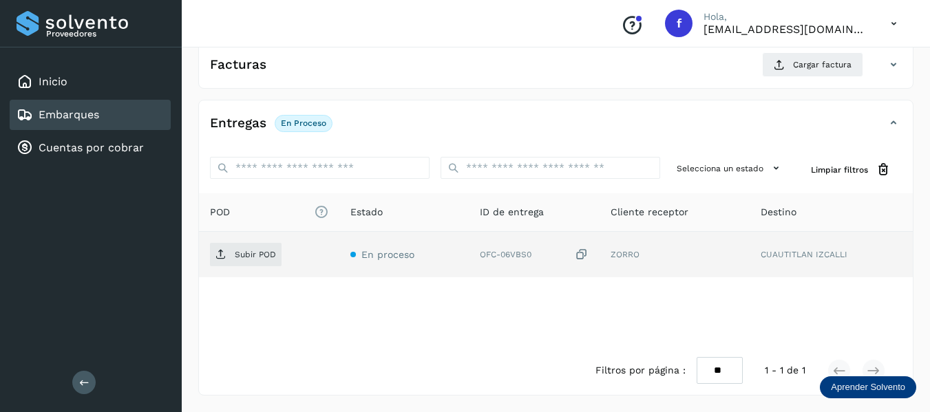
click at [579, 259] on icon at bounding box center [582, 255] width 14 height 14
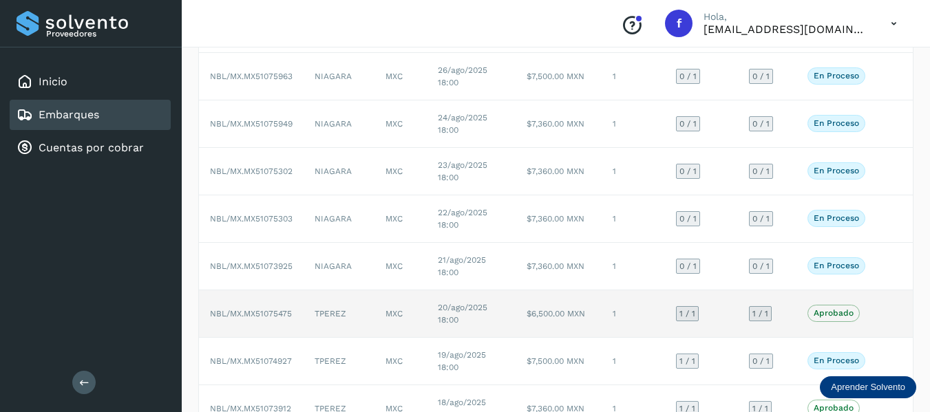
scroll to position [207, 0]
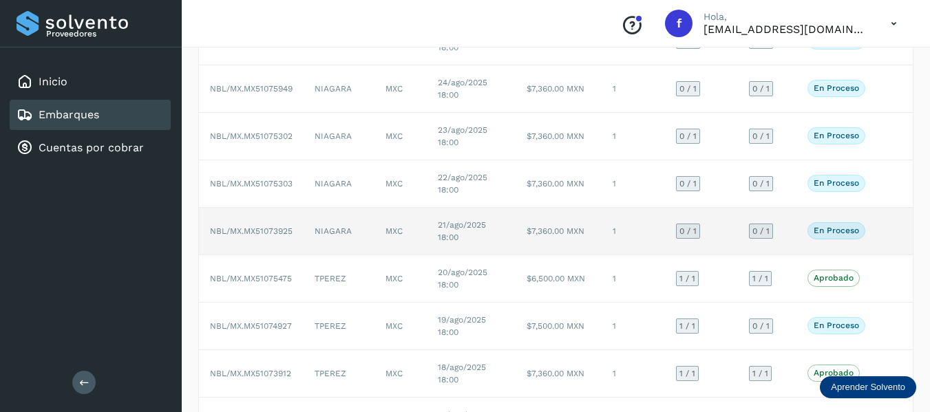
click at [790, 228] on td "0 / 1" at bounding box center [767, 232] width 59 height 48
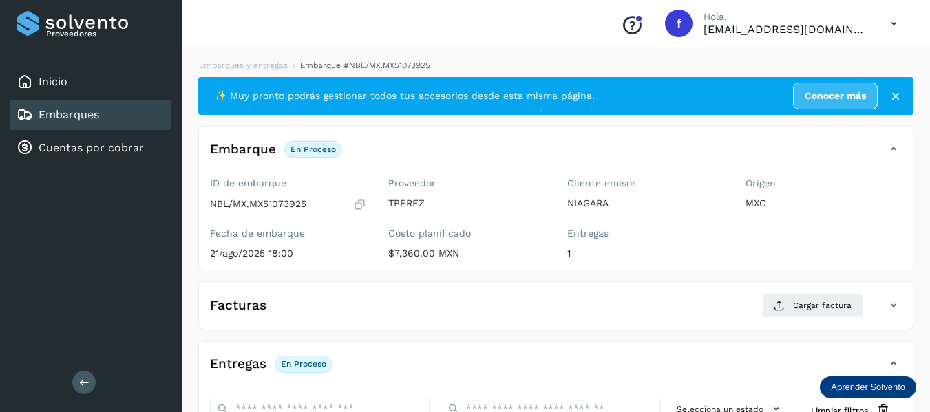
click at [362, 207] on icon at bounding box center [359, 205] width 13 height 14
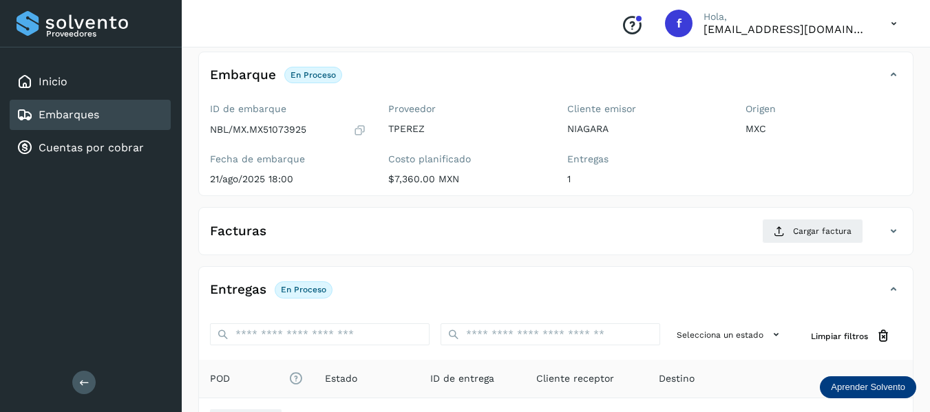
scroll to position [241, 0]
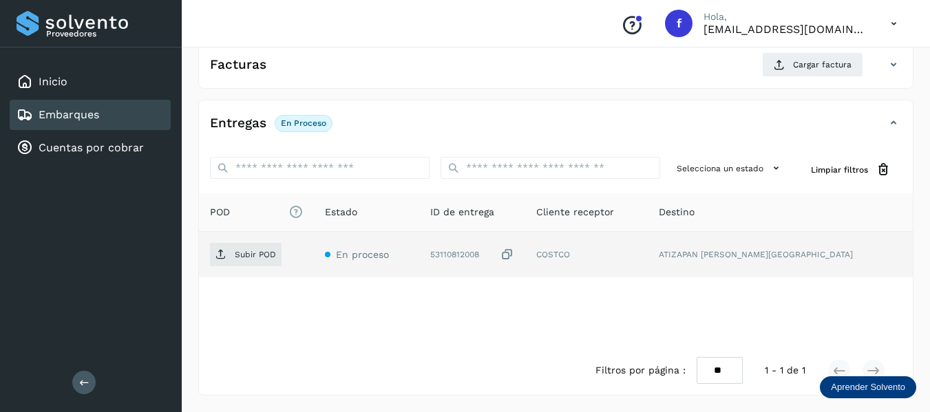
click at [514, 255] on icon at bounding box center [508, 255] width 14 height 14
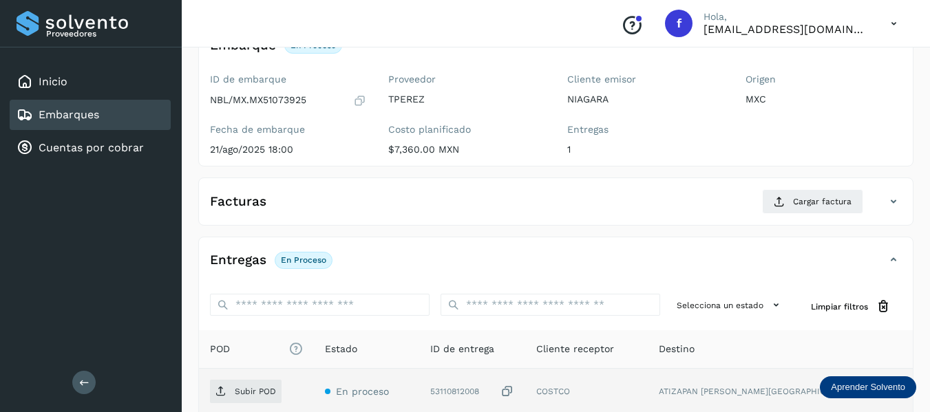
scroll to position [103, 0]
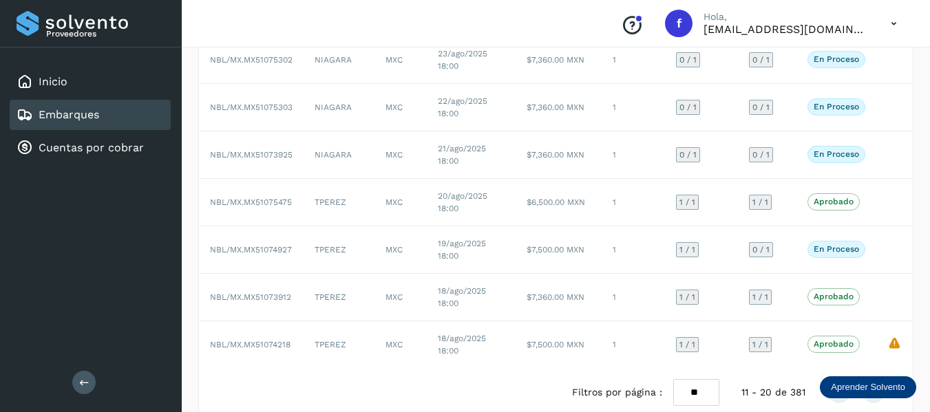
scroll to position [305, 0]
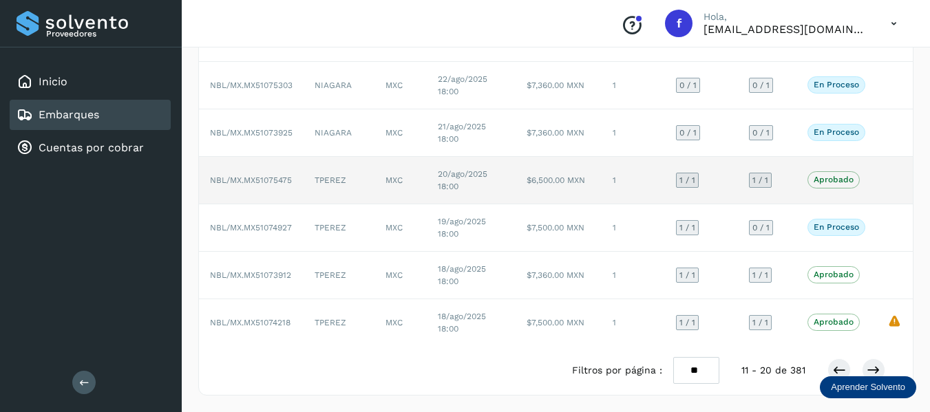
click at [794, 185] on td "1 / 1" at bounding box center [767, 181] width 59 height 48
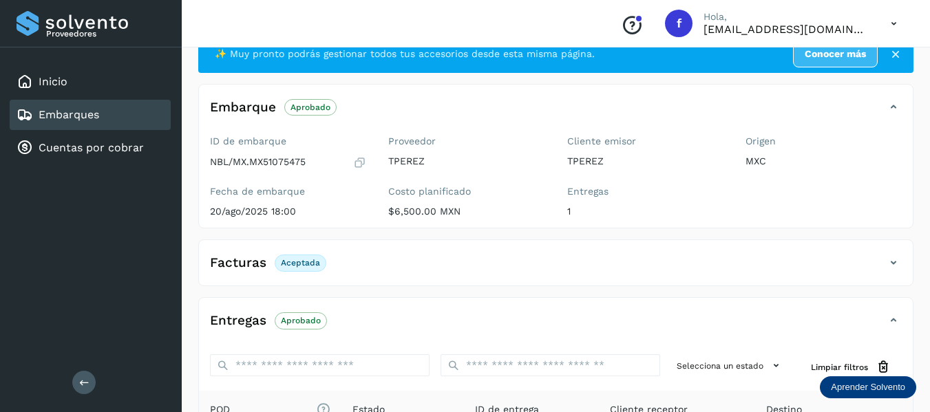
scroll to position [33, 0]
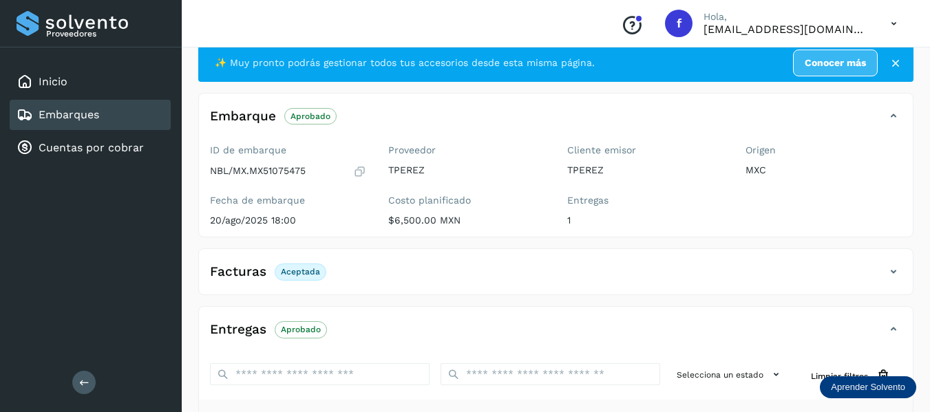
click at [364, 167] on icon at bounding box center [359, 172] width 13 height 14
click at [358, 167] on icon at bounding box center [359, 172] width 13 height 14
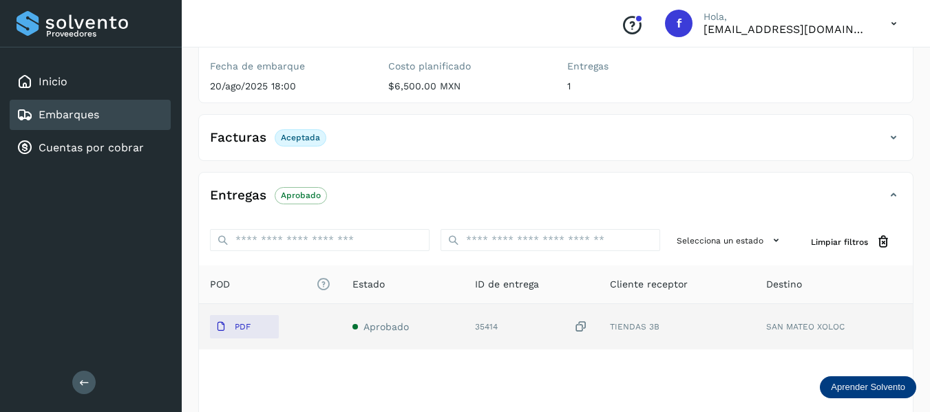
scroll to position [240, 0]
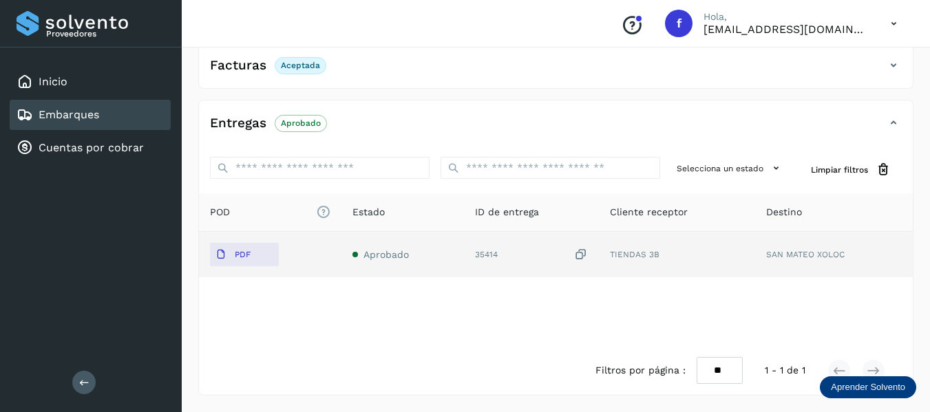
click at [576, 251] on icon at bounding box center [581, 255] width 14 height 14
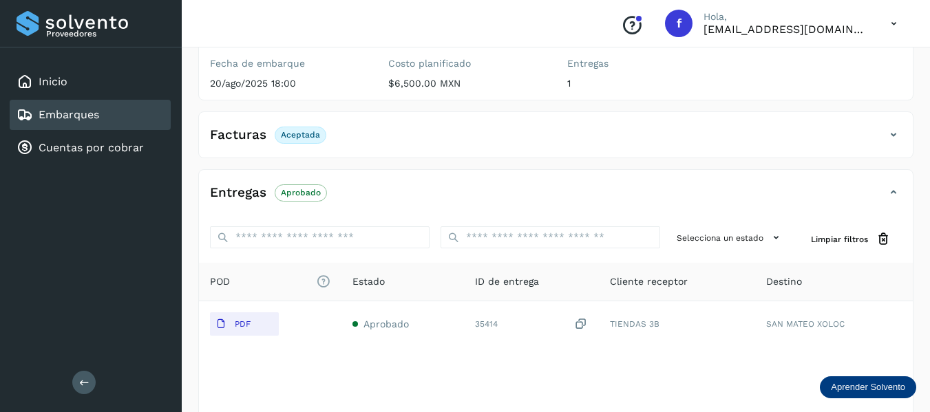
scroll to position [171, 0]
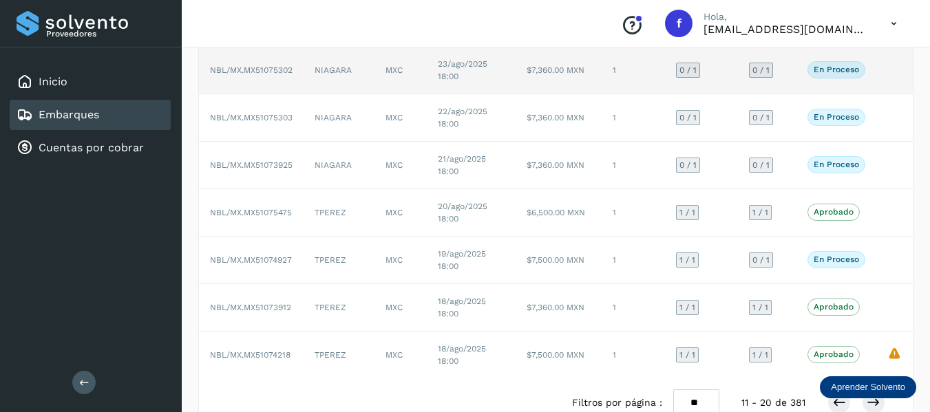
scroll to position [275, 0]
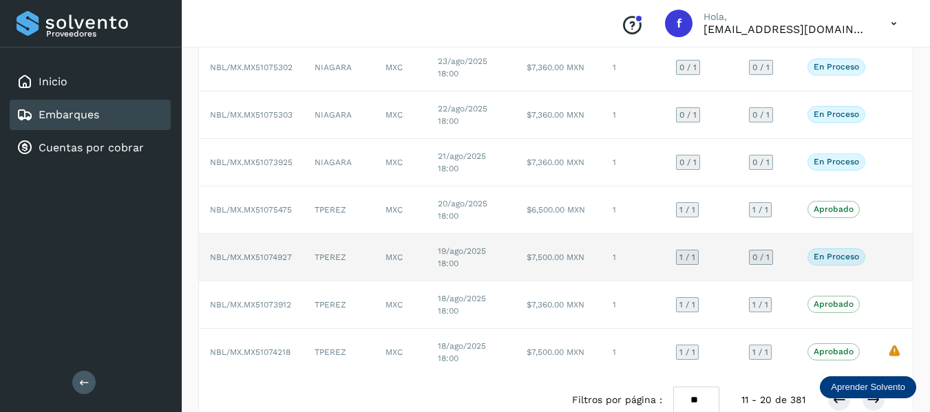
click at [787, 259] on td "0 / 1" at bounding box center [767, 258] width 59 height 48
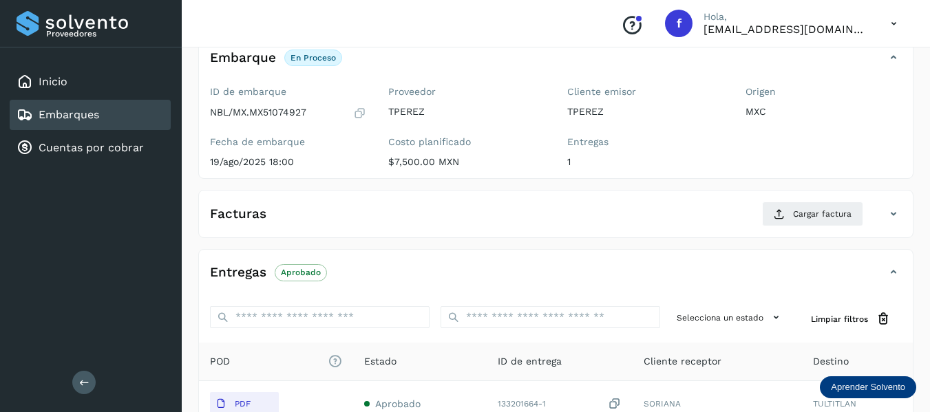
scroll to position [34, 0]
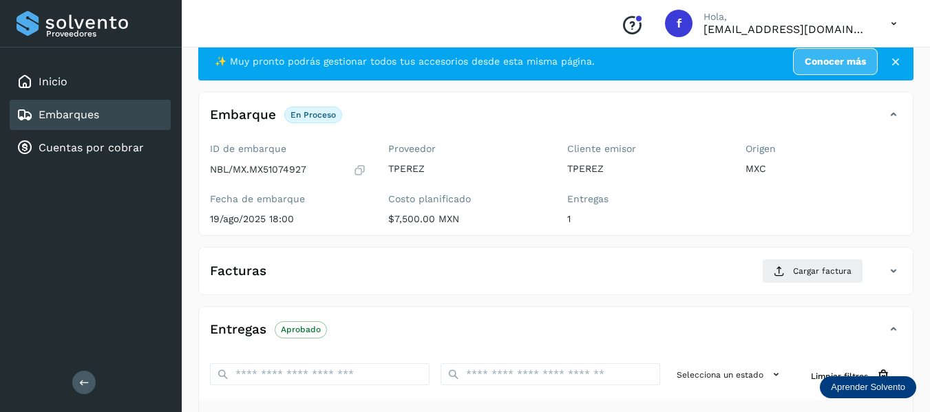
click at [361, 167] on icon at bounding box center [359, 170] width 13 height 14
click at [359, 167] on icon at bounding box center [359, 170] width 13 height 14
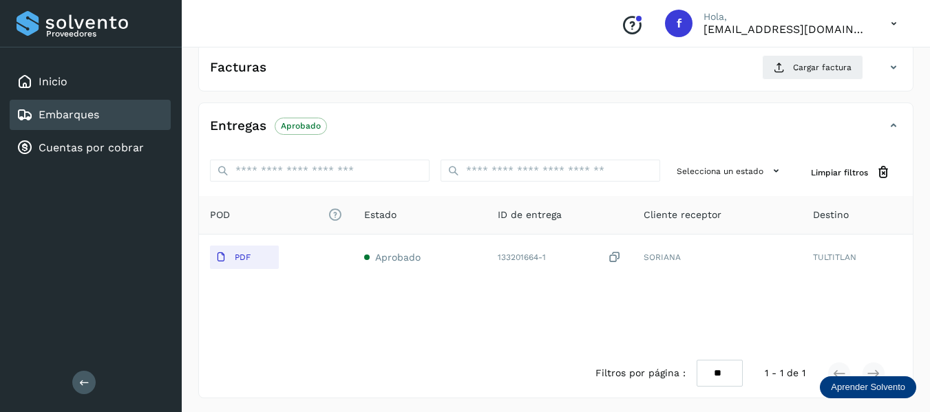
scroll to position [241, 0]
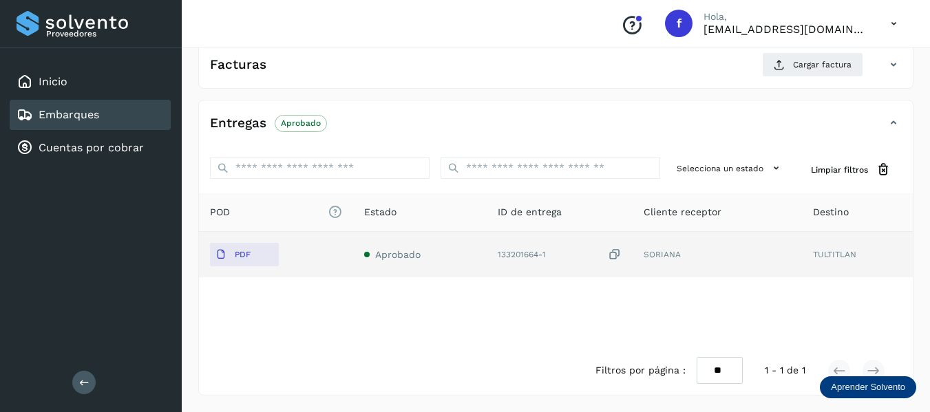
click at [617, 255] on icon at bounding box center [615, 255] width 14 height 14
click at [613, 254] on icon at bounding box center [615, 255] width 14 height 14
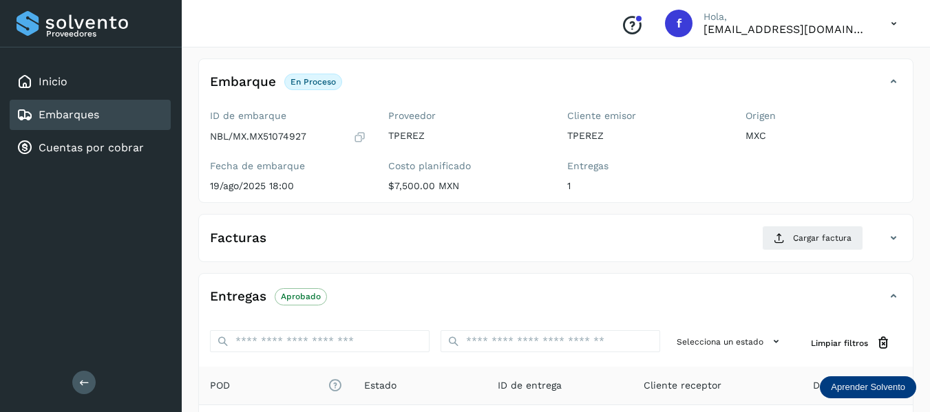
scroll to position [0, 0]
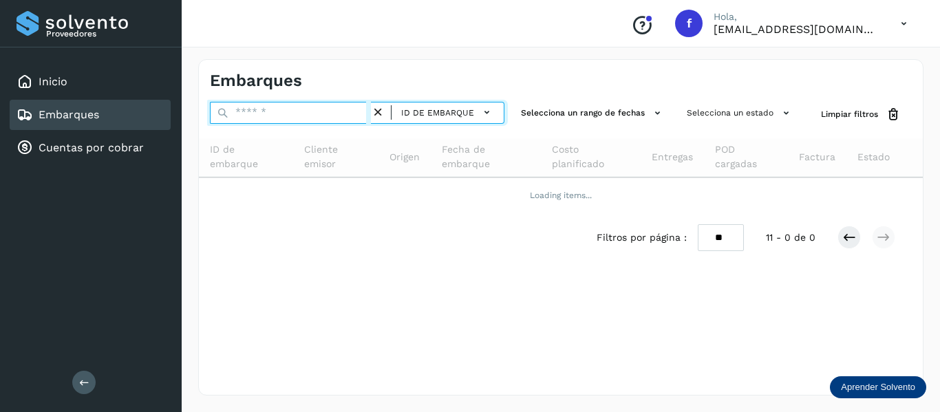
click at [314, 121] on input "text" at bounding box center [290, 113] width 161 height 22
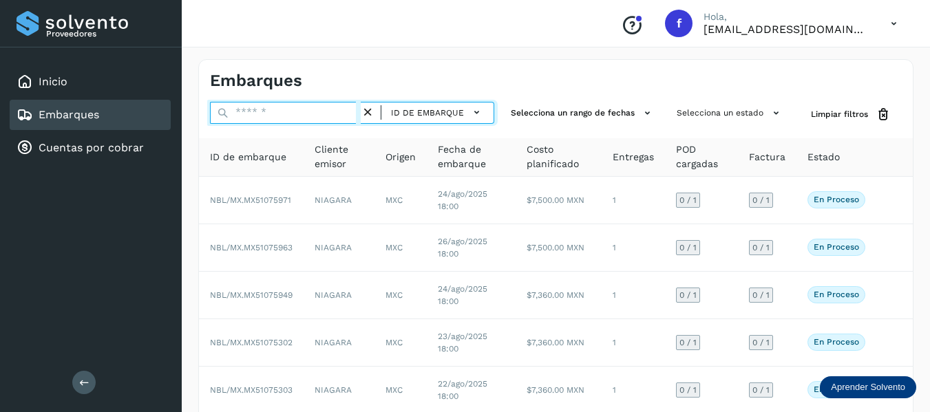
paste input "**********"
click at [288, 112] on input "**********" at bounding box center [285, 113] width 151 height 22
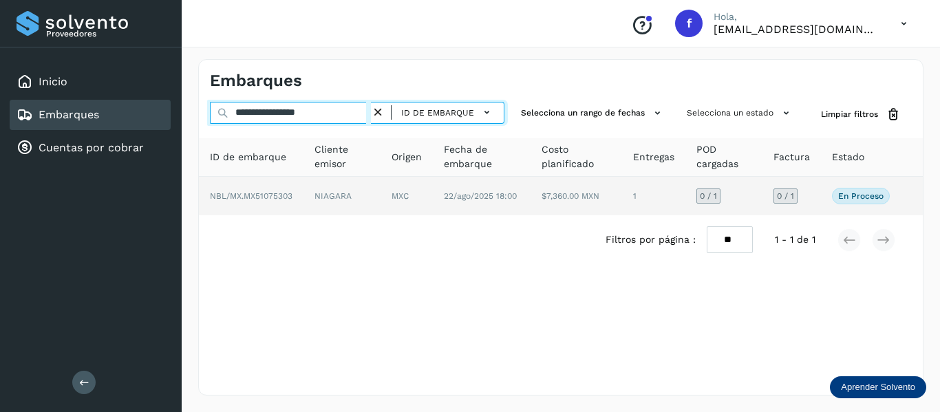
type input "**********"
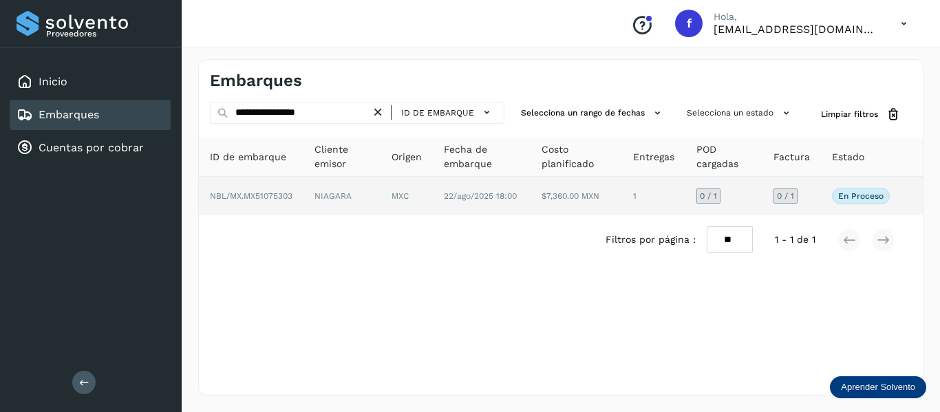
click at [828, 199] on td "En proceso Verifica el estado de la factura o entregas asociadas a este embarque" at bounding box center [861, 196] width 80 height 39
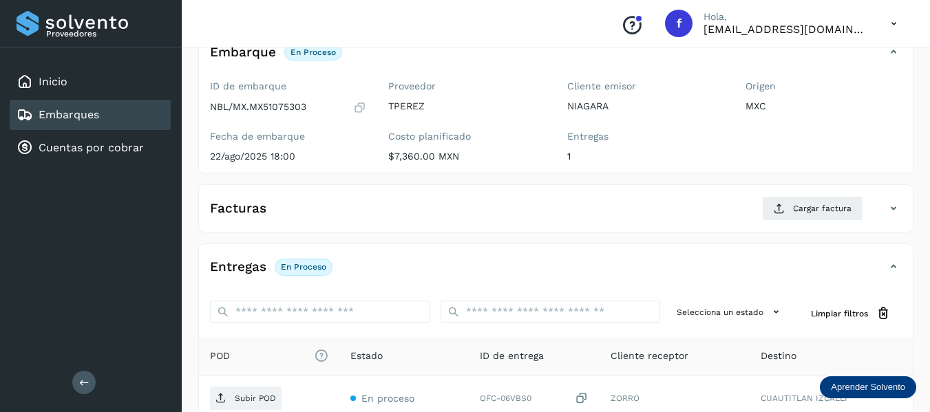
scroll to position [207, 0]
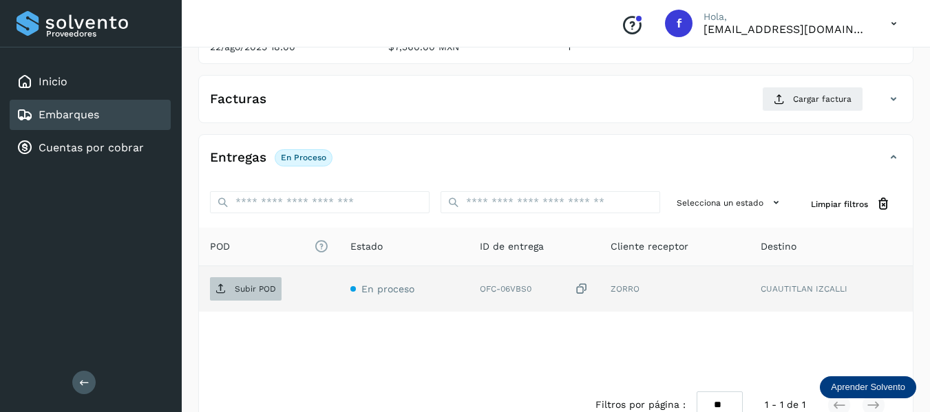
click at [218, 294] on icon at bounding box center [220, 289] width 11 height 11
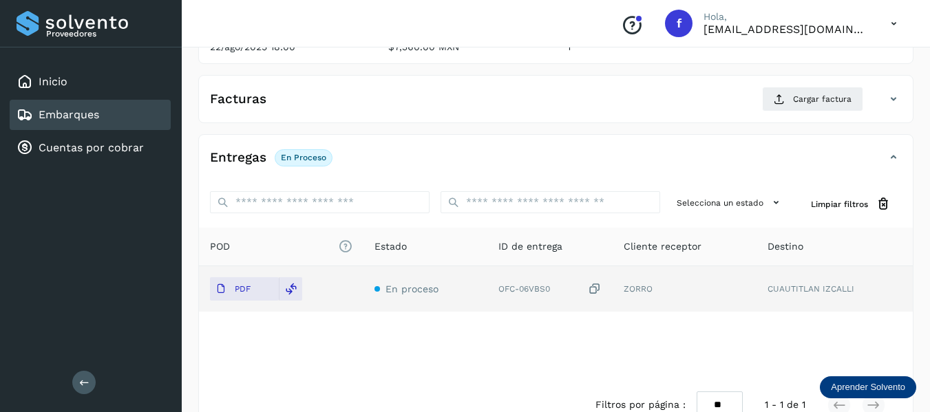
scroll to position [0, 0]
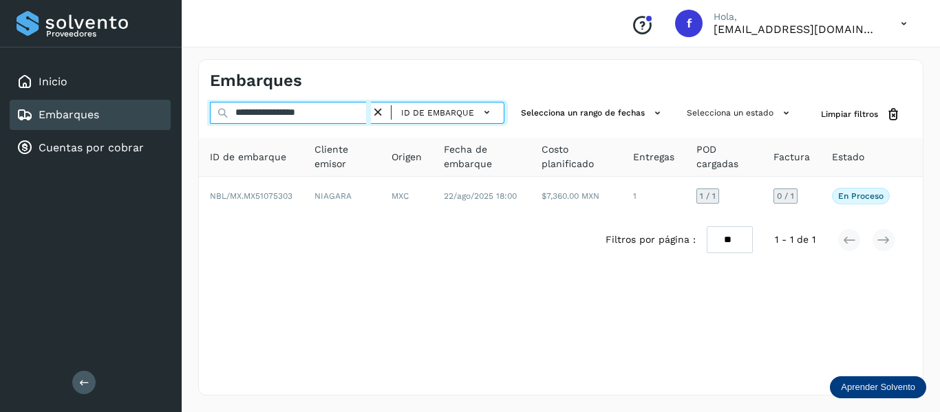
drag, startPoint x: 309, startPoint y: 108, endPoint x: 345, endPoint y: 107, distance: 35.8
click at [345, 107] on input "**********" at bounding box center [290, 113] width 161 height 22
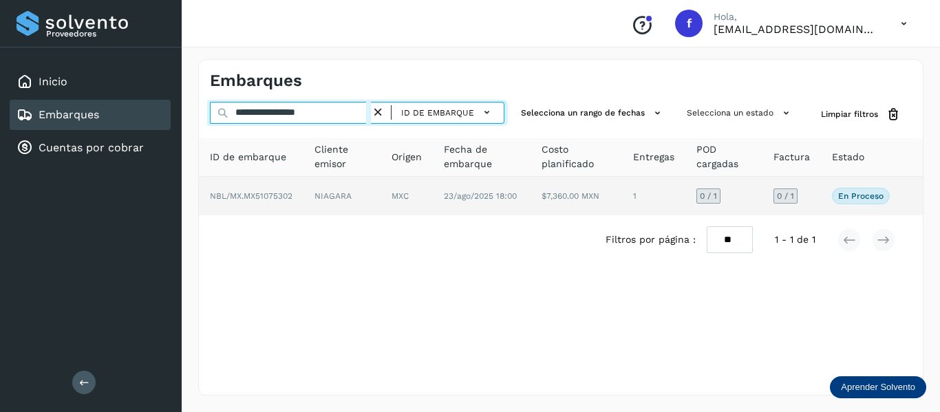
type input "**********"
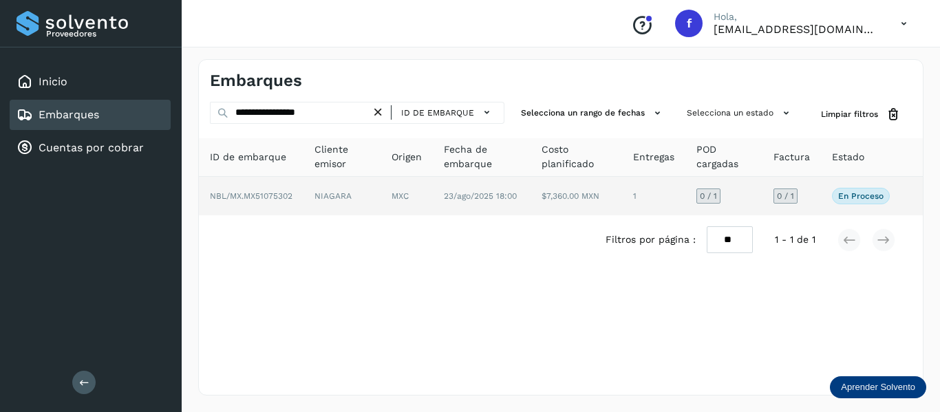
click at [806, 194] on td "0 / 1" at bounding box center [792, 196] width 59 height 39
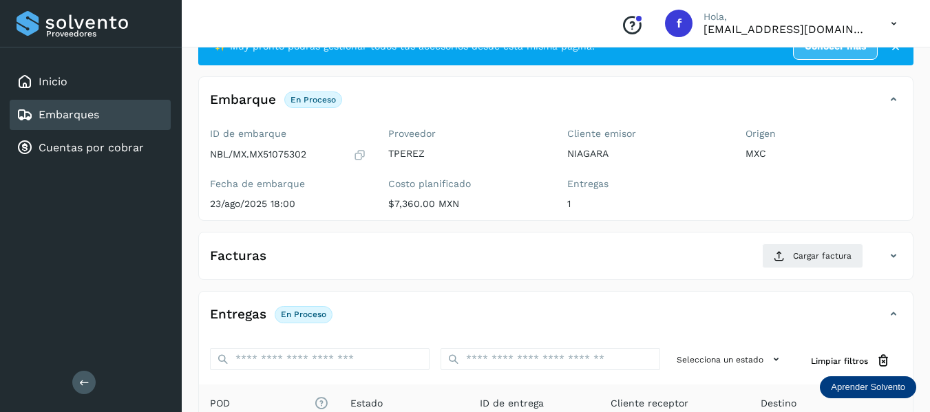
scroll to position [241, 0]
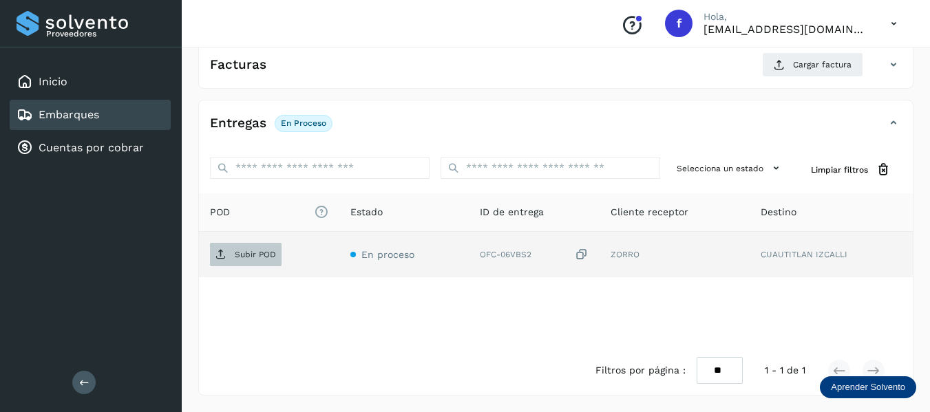
click at [221, 254] on icon at bounding box center [220, 254] width 11 height 11
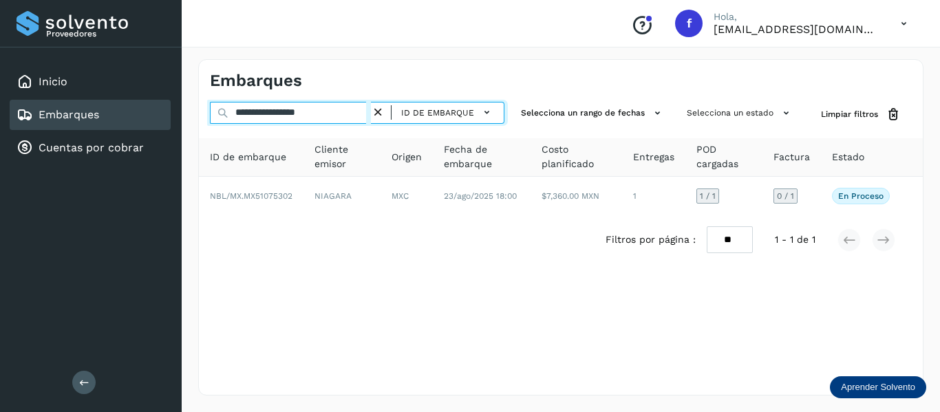
drag, startPoint x: 309, startPoint y: 109, endPoint x: 399, endPoint y: 123, distance: 91.3
click at [399, 123] on div "**********" at bounding box center [357, 113] width 295 height 22
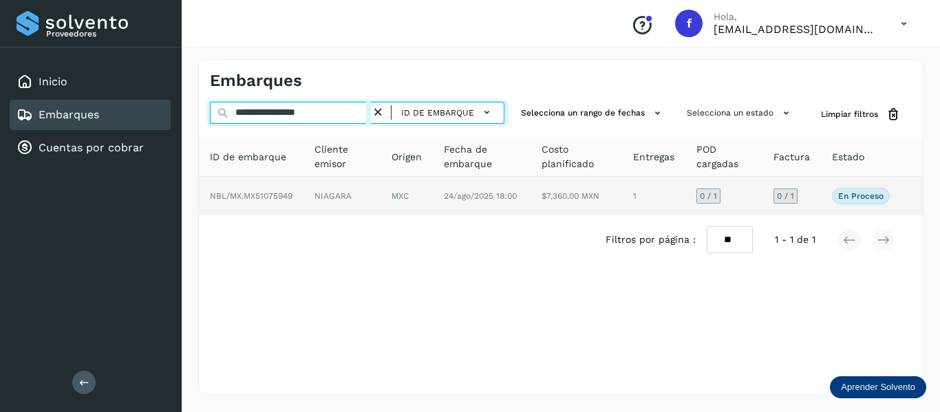
type input "**********"
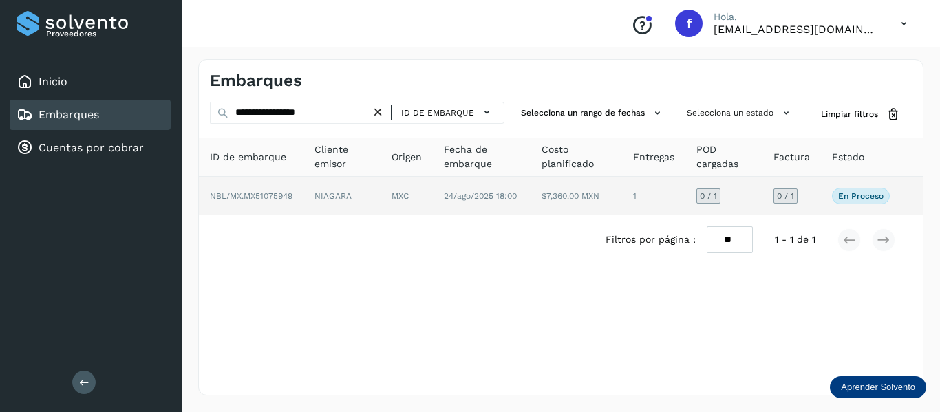
click at [821, 198] on td "0 / 1" at bounding box center [792, 196] width 59 height 39
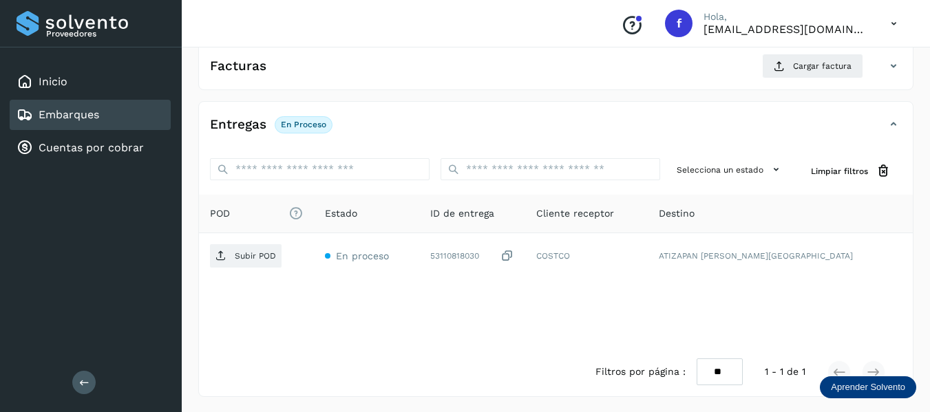
scroll to position [241, 0]
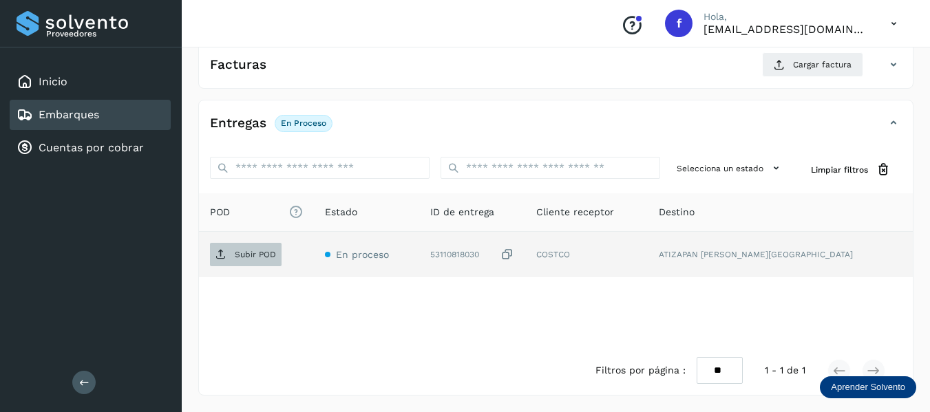
click at [273, 251] on p "Subir POD" at bounding box center [255, 255] width 41 height 10
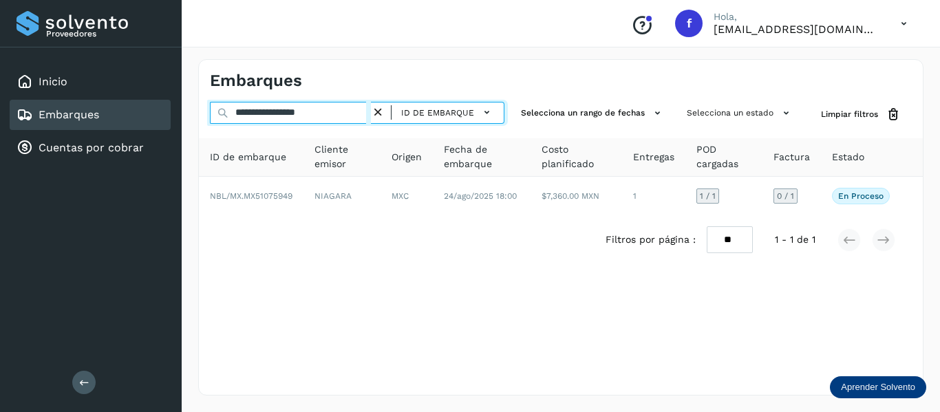
click at [366, 115] on input "**********" at bounding box center [290, 113] width 161 height 22
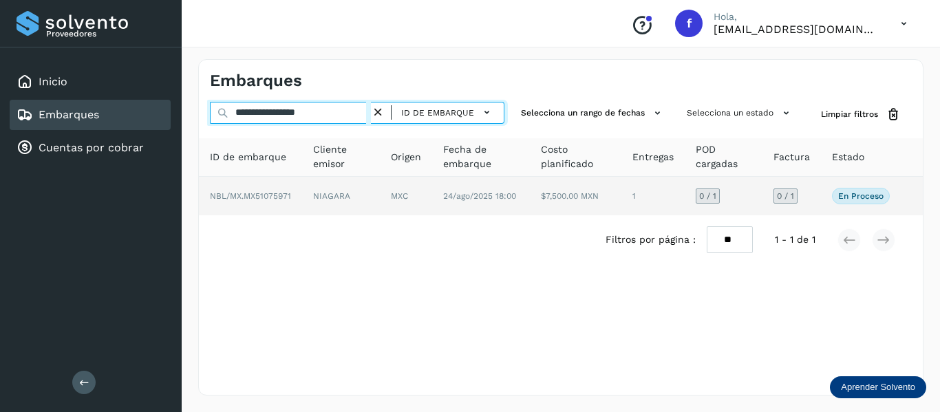
type input "**********"
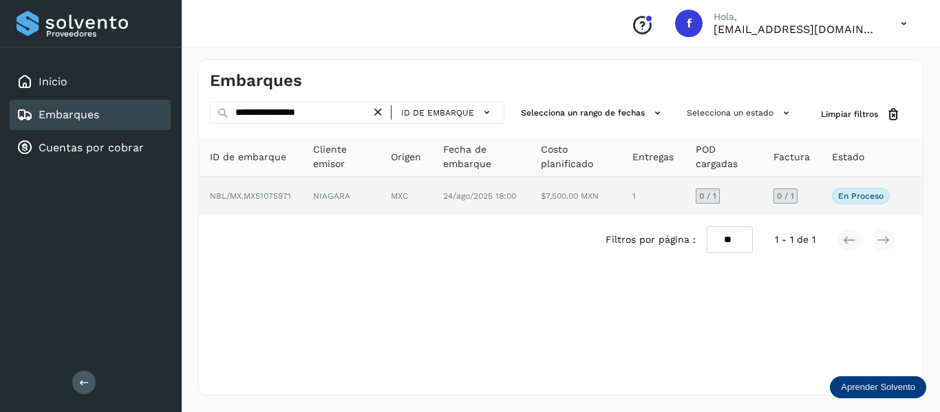
click at [822, 191] on td "En proceso Verifica el estado de la factura o entregas asociadas a este embarque" at bounding box center [861, 196] width 80 height 39
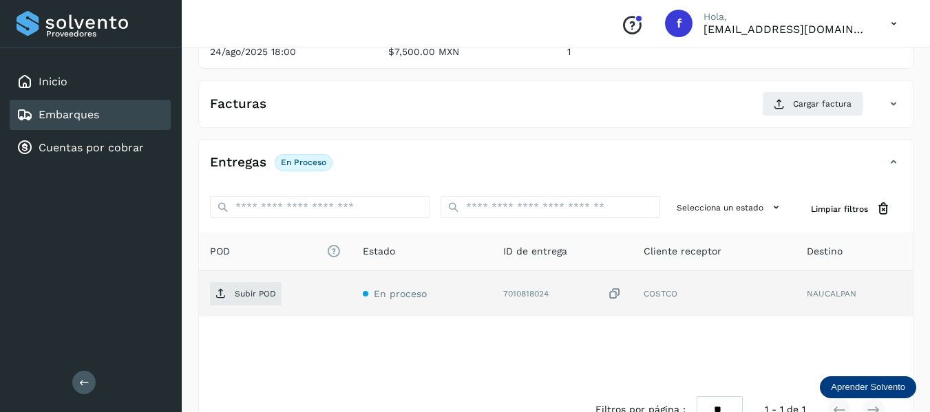
scroll to position [207, 0]
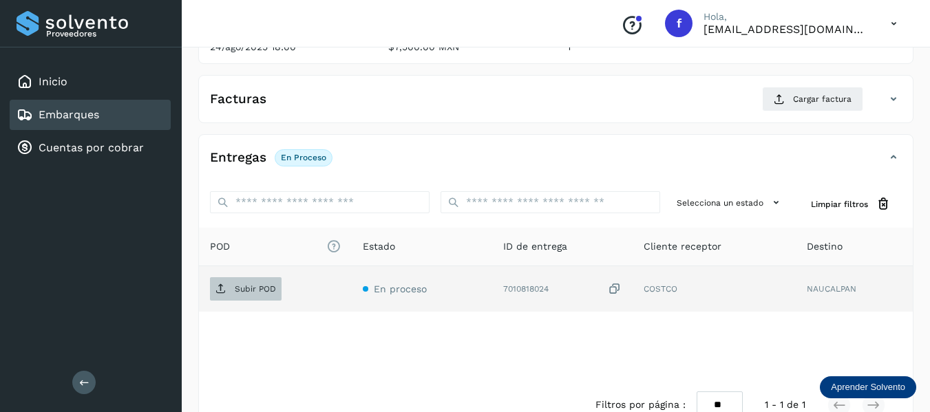
click at [213, 291] on span "Subir POD" at bounding box center [246, 289] width 72 height 22
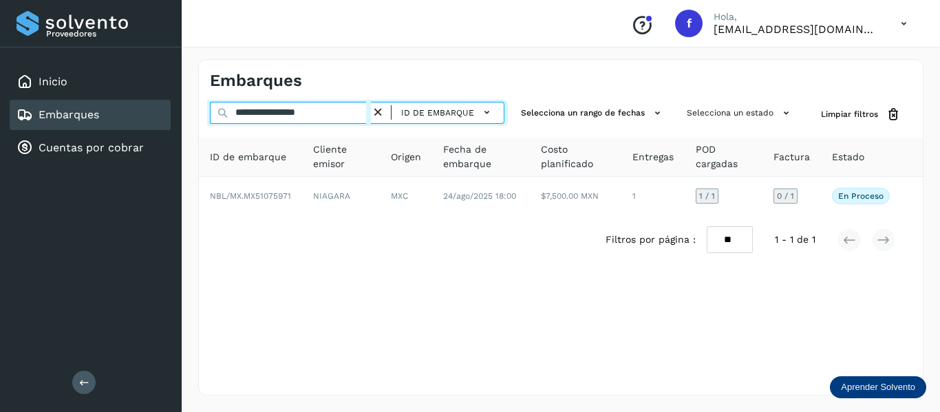
drag, startPoint x: 349, startPoint y: 102, endPoint x: 395, endPoint y: 105, distance: 46.3
click at [395, 105] on div "**********" at bounding box center [357, 113] width 295 height 22
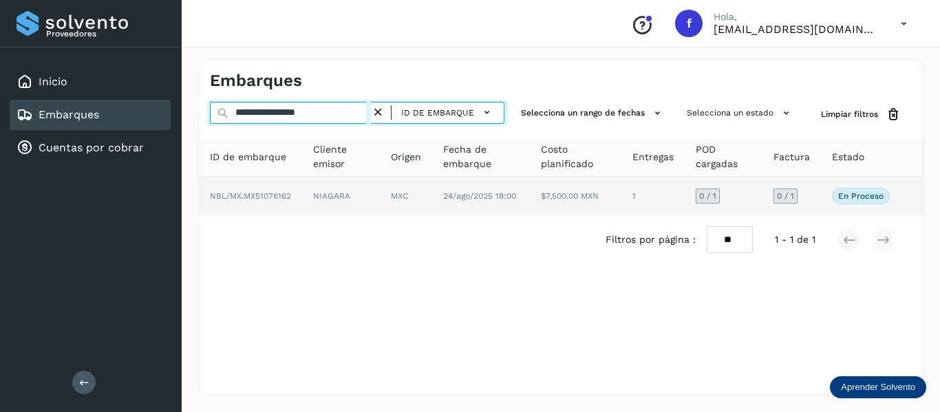
type input "**********"
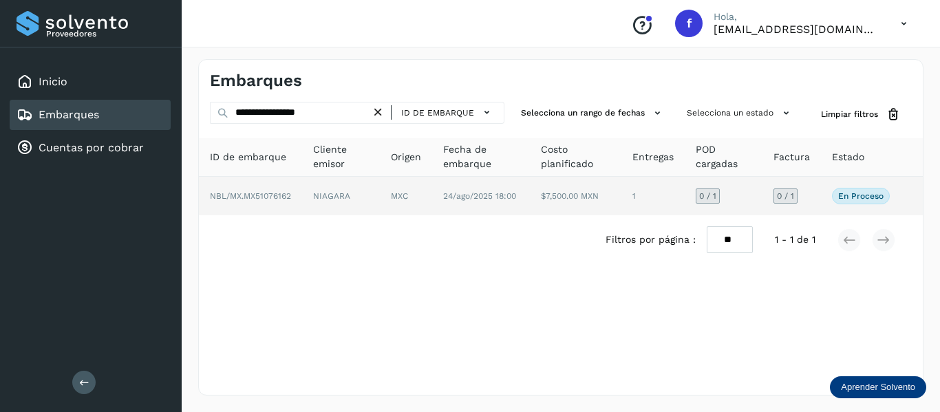
click at [817, 189] on td "0 / 1" at bounding box center [792, 196] width 59 height 39
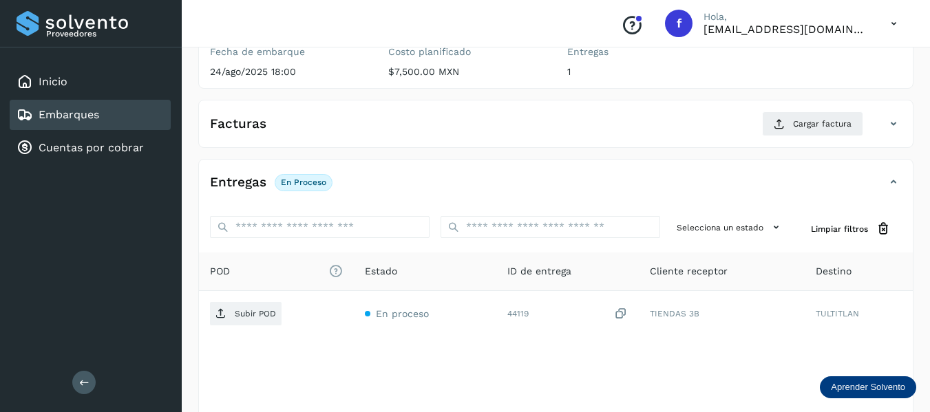
scroll to position [241, 0]
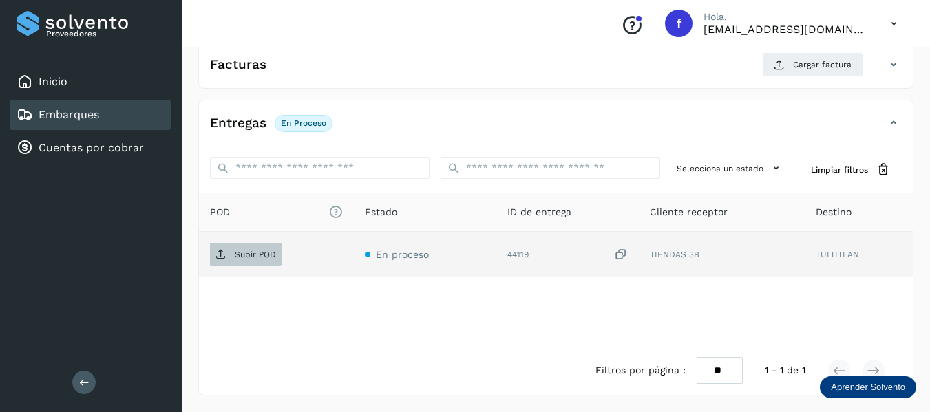
click at [268, 248] on span "Subir POD" at bounding box center [246, 255] width 72 height 22
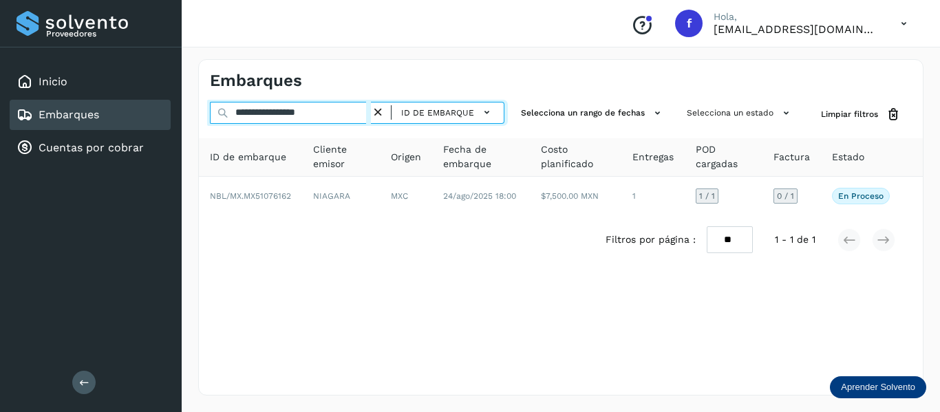
click at [306, 111] on input "**********" at bounding box center [290, 113] width 161 height 22
drag, startPoint x: 311, startPoint y: 112, endPoint x: 399, endPoint y: 110, distance: 87.5
click at [399, 110] on div "**********" at bounding box center [357, 113] width 295 height 22
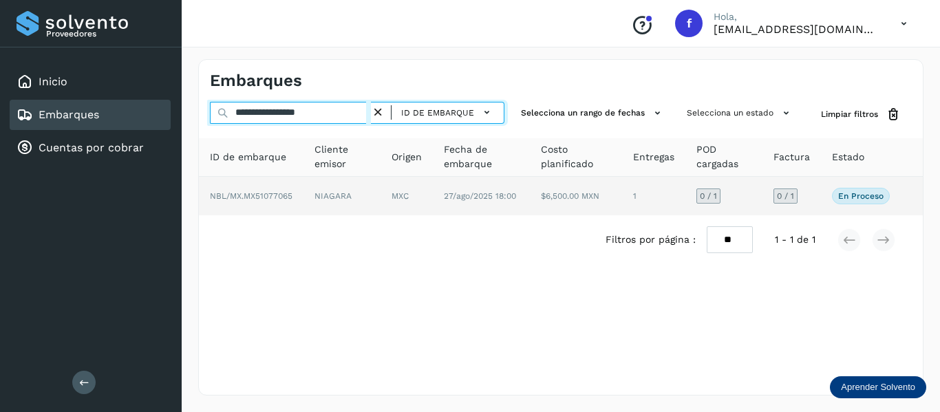
type input "**********"
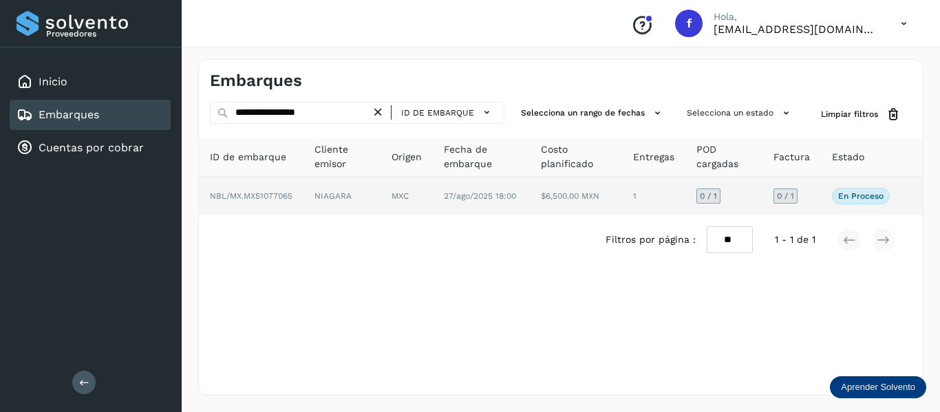
click at [823, 194] on td "En proceso Verifica el estado de la factura o entregas asociadas a este embarque" at bounding box center [861, 196] width 80 height 39
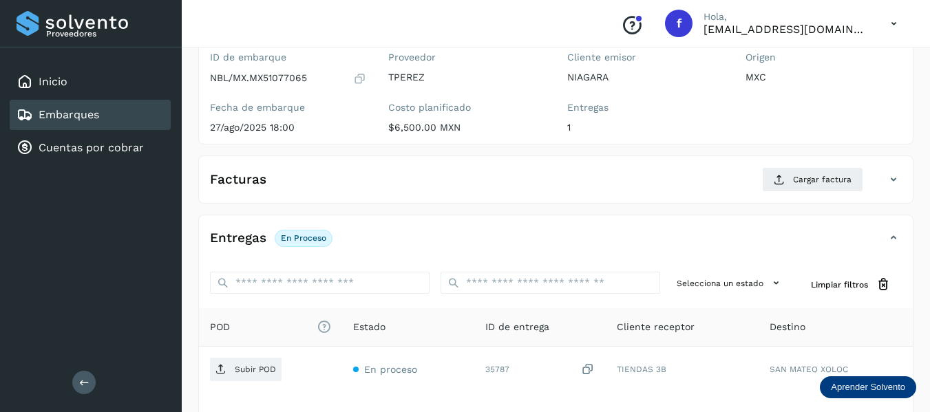
scroll to position [138, 0]
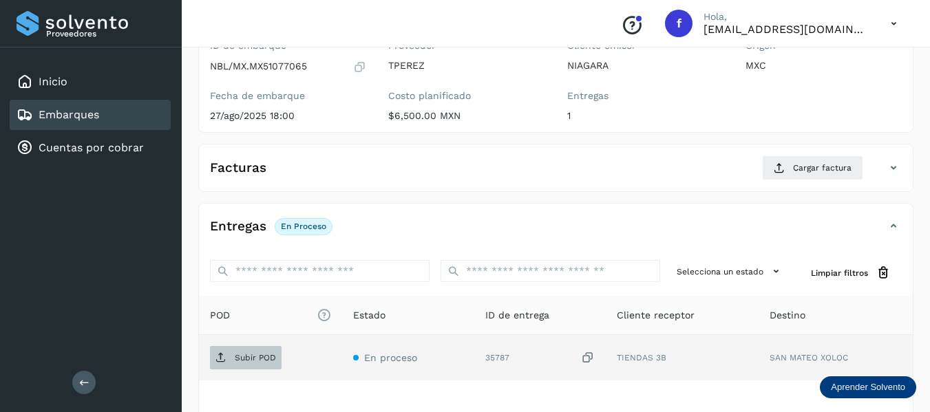
click at [257, 355] on p "Subir POD" at bounding box center [255, 358] width 41 height 10
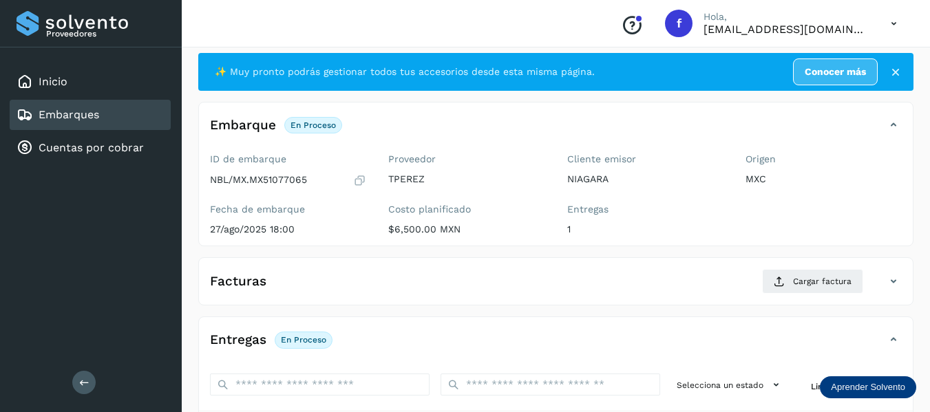
scroll to position [0, 0]
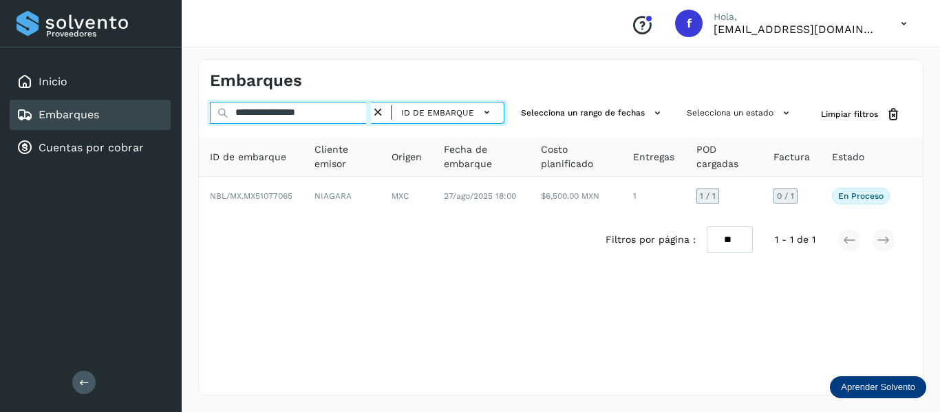
drag, startPoint x: 311, startPoint y: 113, endPoint x: 368, endPoint y: 107, distance: 57.5
click at [368, 107] on input "**********" at bounding box center [290, 113] width 161 height 22
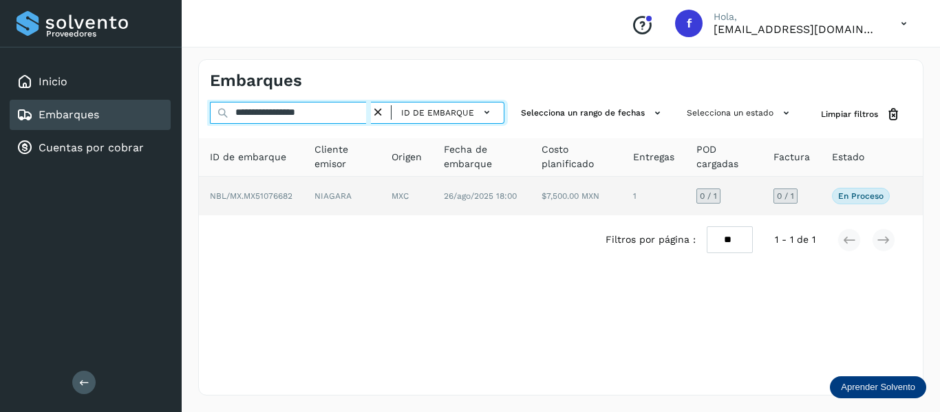
type input "**********"
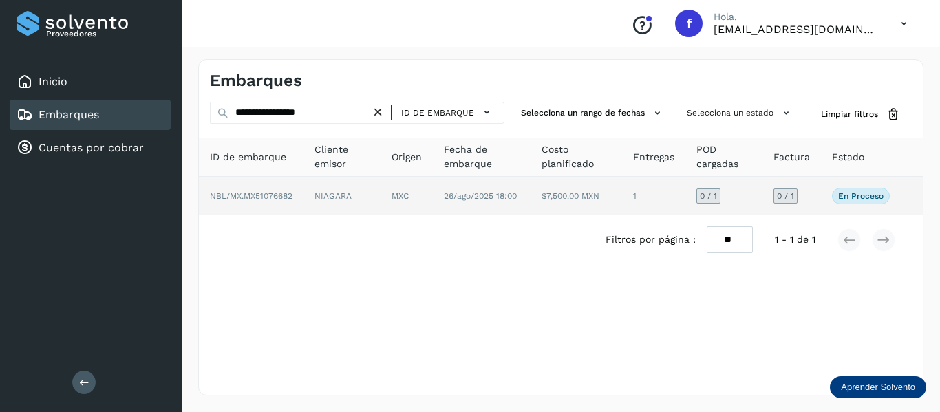
click at [821, 189] on td "0 / 1" at bounding box center [792, 196] width 59 height 39
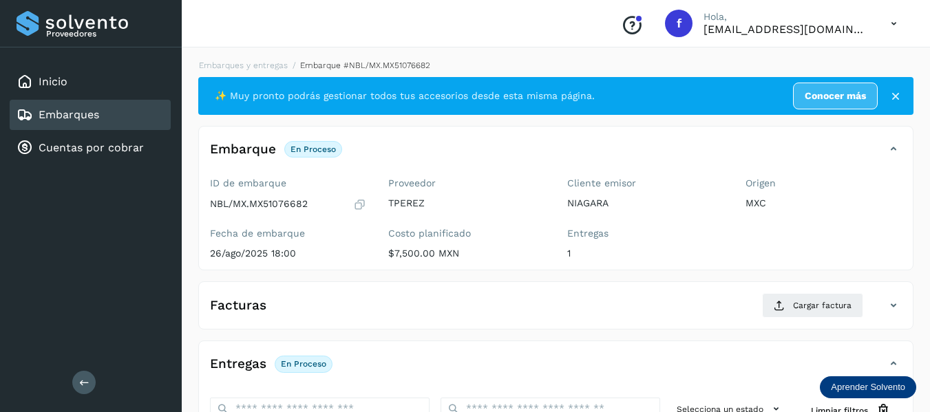
scroll to position [207, 0]
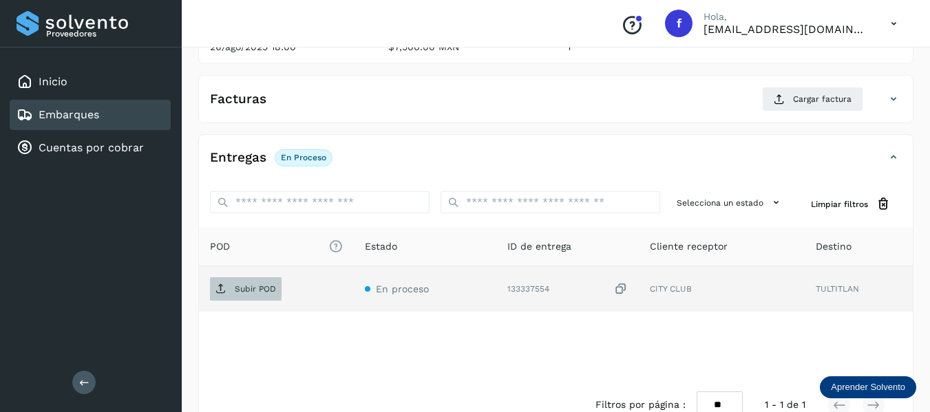
click at [251, 283] on span "Subir POD" at bounding box center [246, 289] width 72 height 22
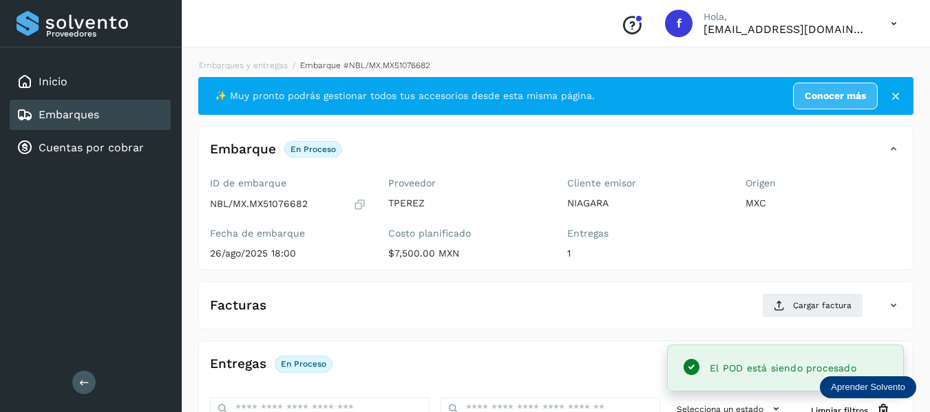
scroll to position [241, 0]
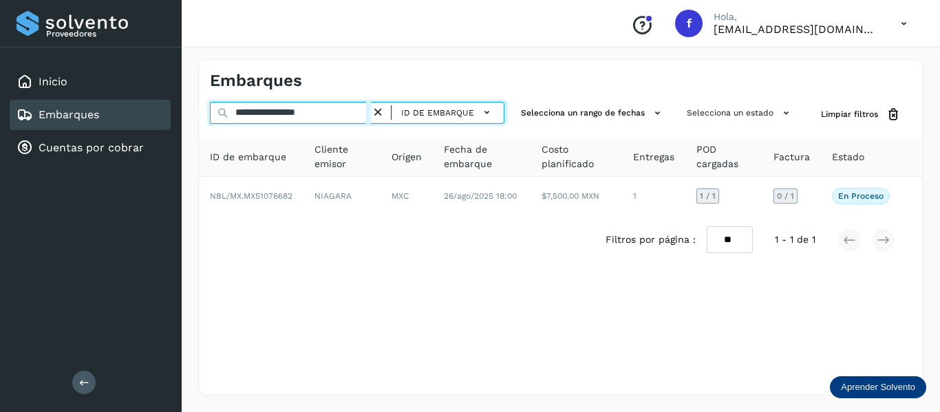
click at [308, 110] on input "**********" at bounding box center [290, 113] width 161 height 22
drag, startPoint x: 311, startPoint y: 109, endPoint x: 356, endPoint y: 114, distance: 45.1
click at [356, 114] on input "**********" at bounding box center [290, 113] width 161 height 22
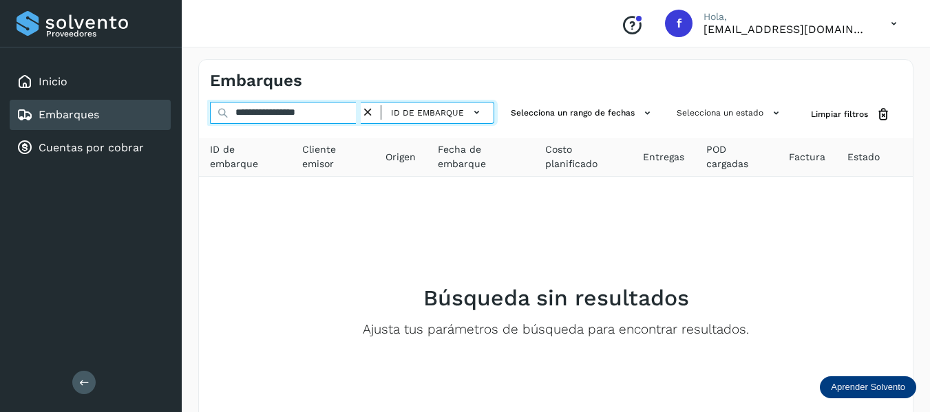
drag, startPoint x: 315, startPoint y: 113, endPoint x: 344, endPoint y: 111, distance: 29.0
click at [344, 111] on input "**********" at bounding box center [285, 113] width 151 height 22
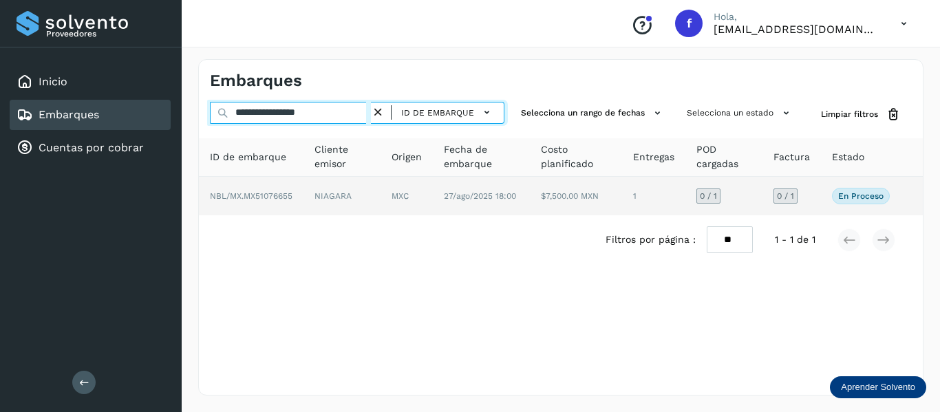
type input "**********"
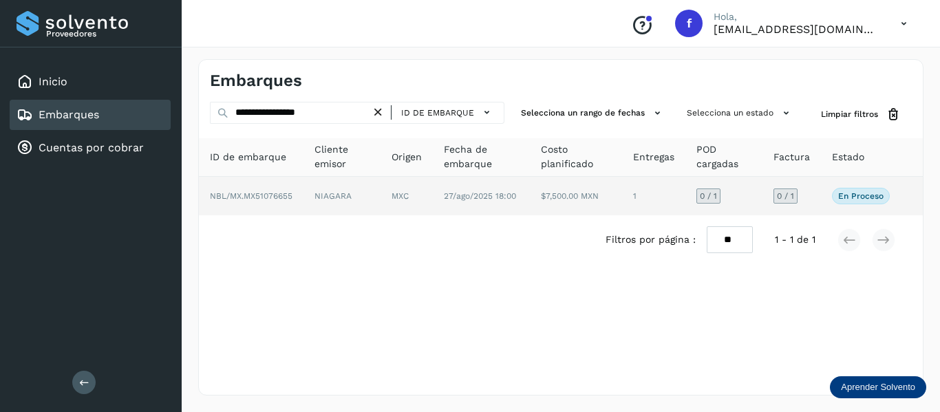
click at [812, 199] on td "0 / 1" at bounding box center [792, 196] width 59 height 39
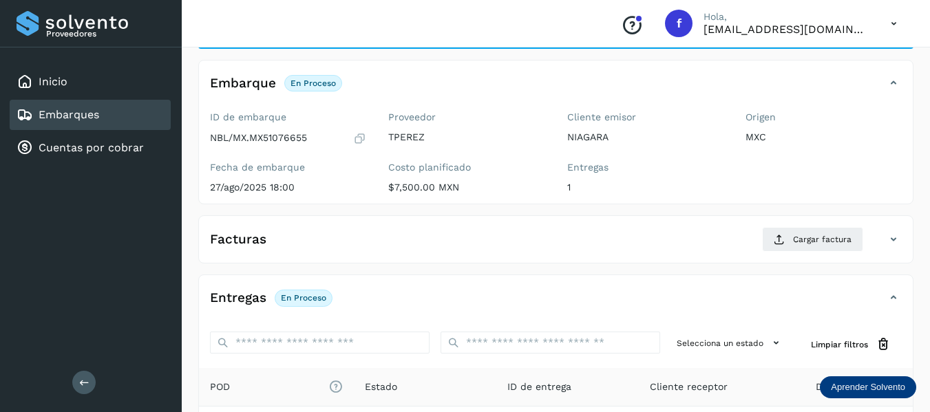
scroll to position [138, 0]
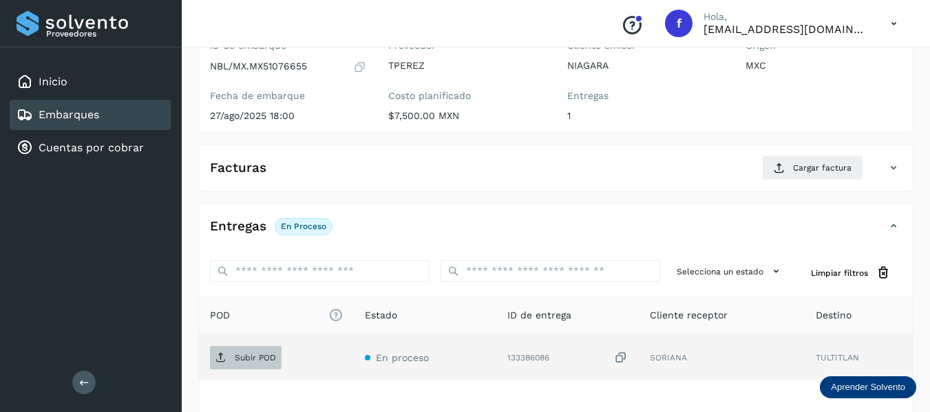
click at [240, 364] on span "Subir POD" at bounding box center [246, 358] width 72 height 22
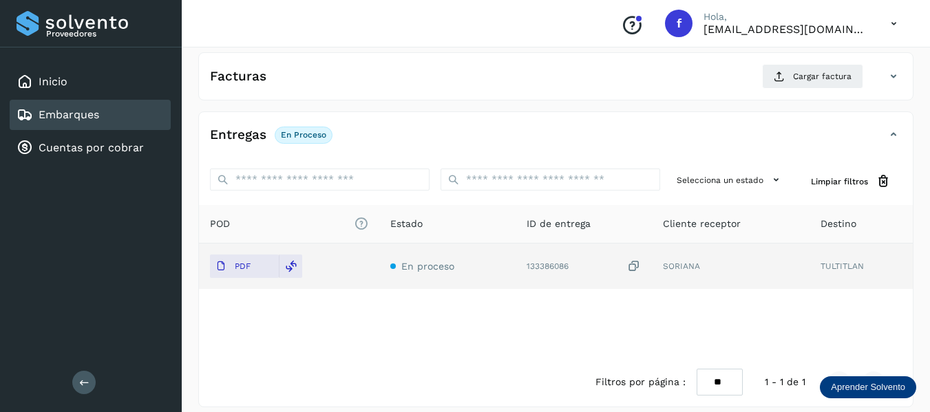
scroll to position [241, 0]
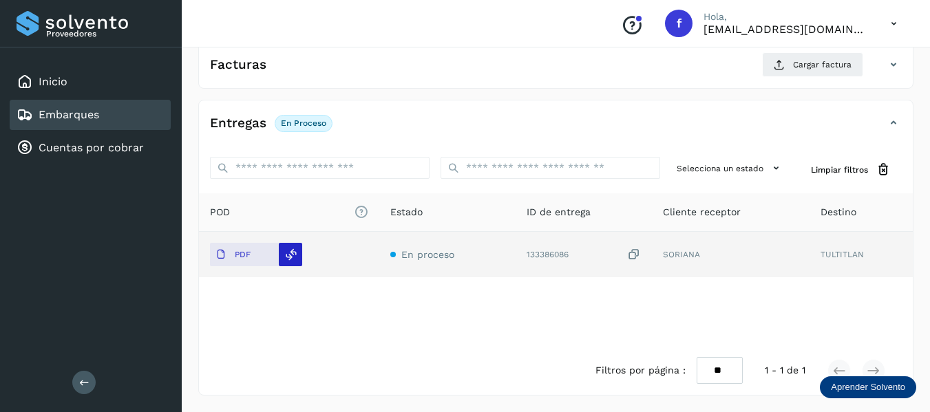
click at [291, 262] on div at bounding box center [290, 254] width 23 height 23
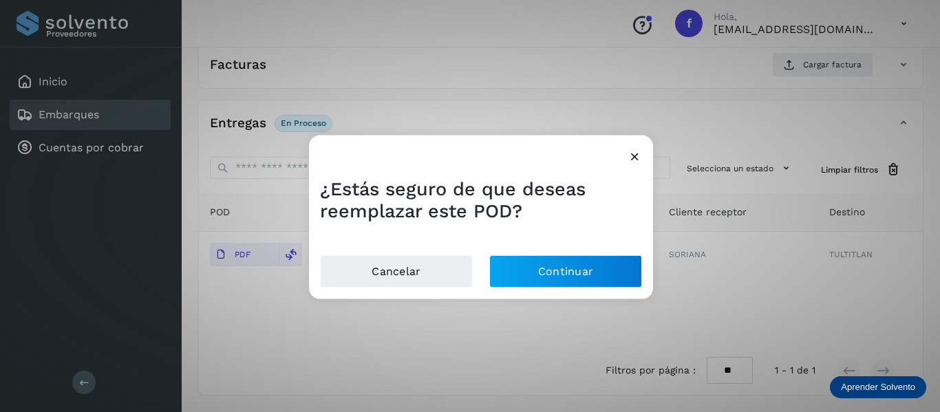
click at [630, 151] on icon at bounding box center [635, 156] width 14 height 14
